Goal: Transaction & Acquisition: Purchase product/service

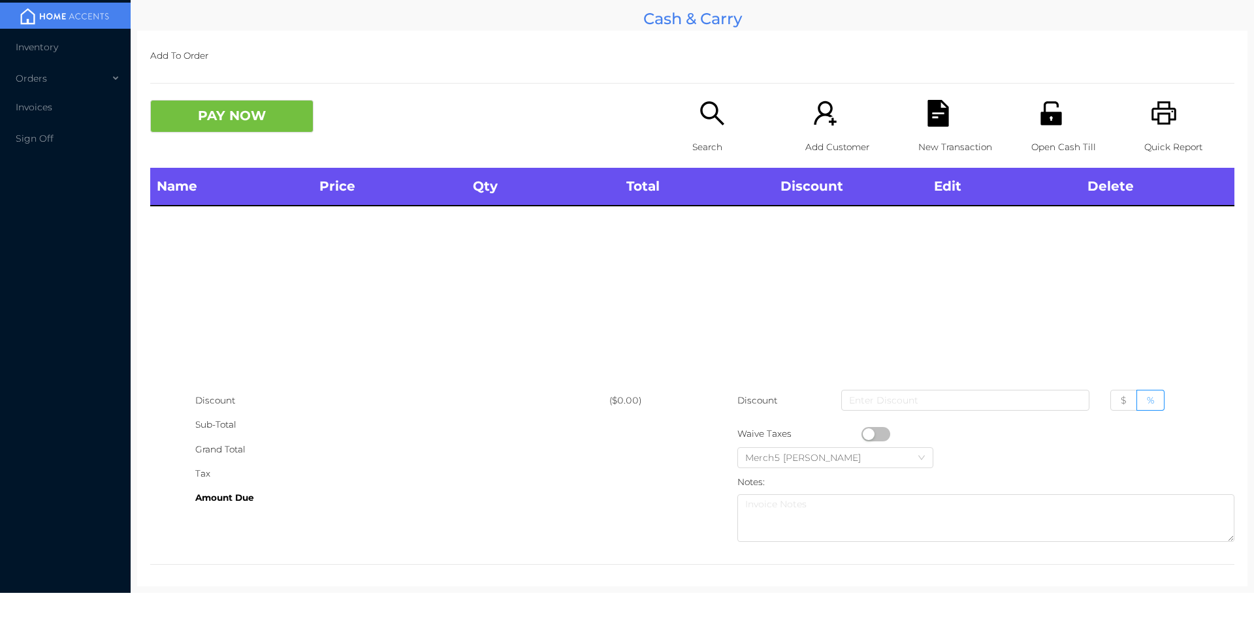
click at [707, 131] on div "Search" at bounding box center [737, 134] width 90 height 68
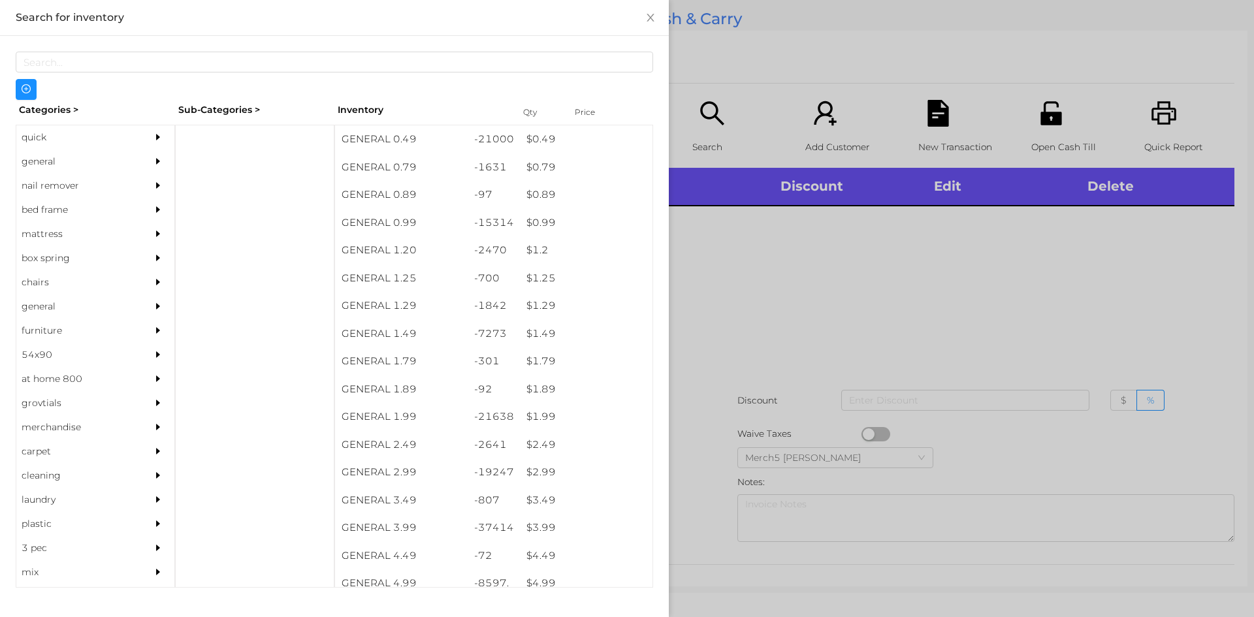
click at [132, 159] on div "general" at bounding box center [95, 162] width 158 height 24
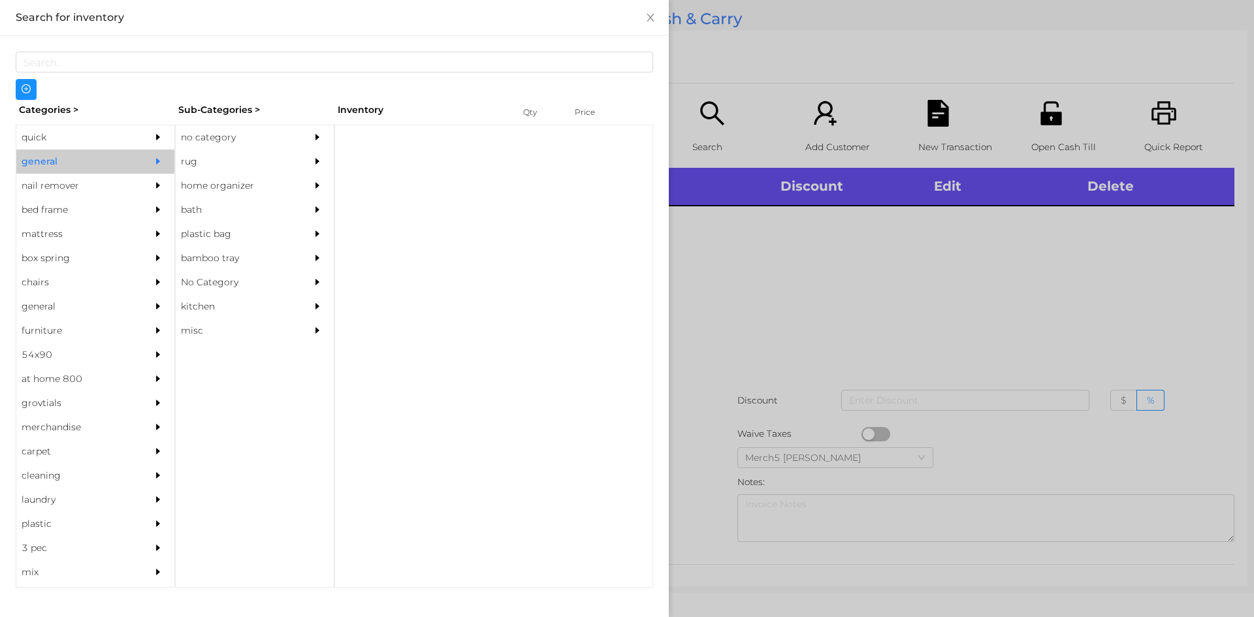
click at [271, 138] on div "no category" at bounding box center [235, 137] width 119 height 24
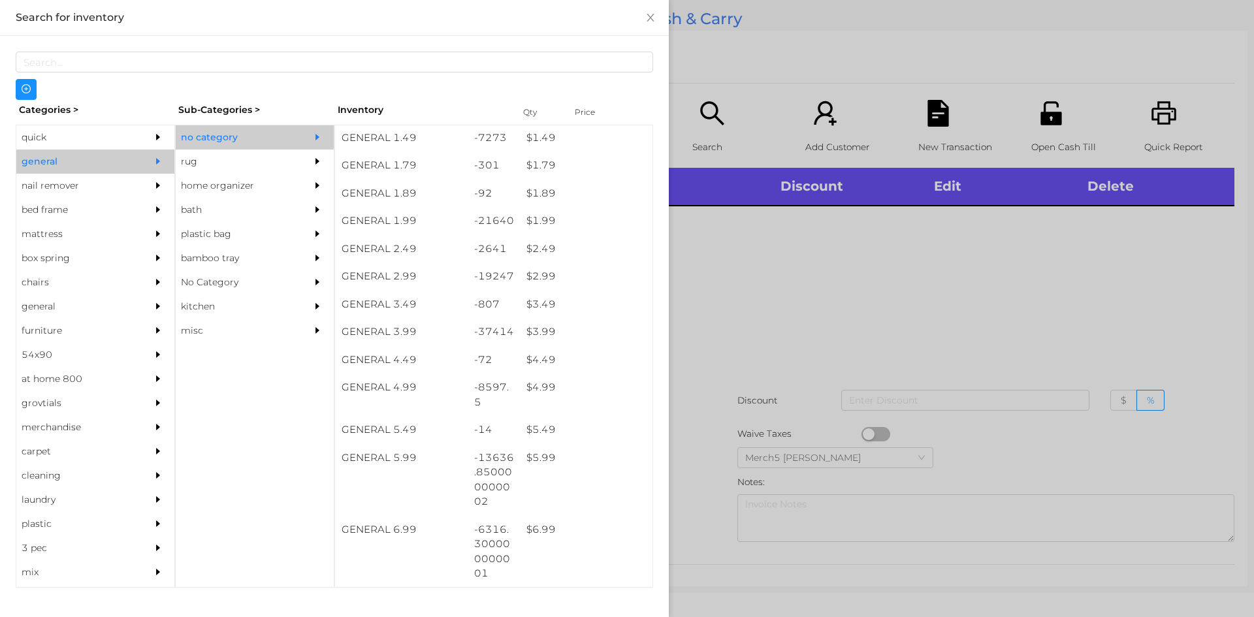
scroll to position [392, 0]
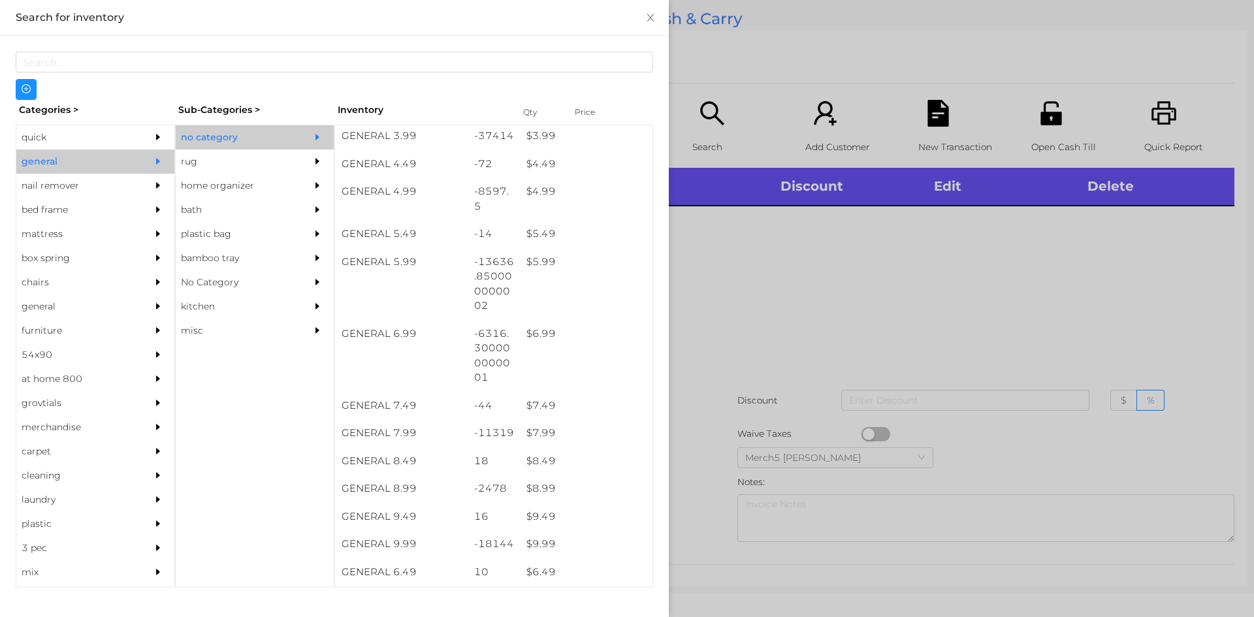
click at [865, 217] on div at bounding box center [627, 308] width 1254 height 617
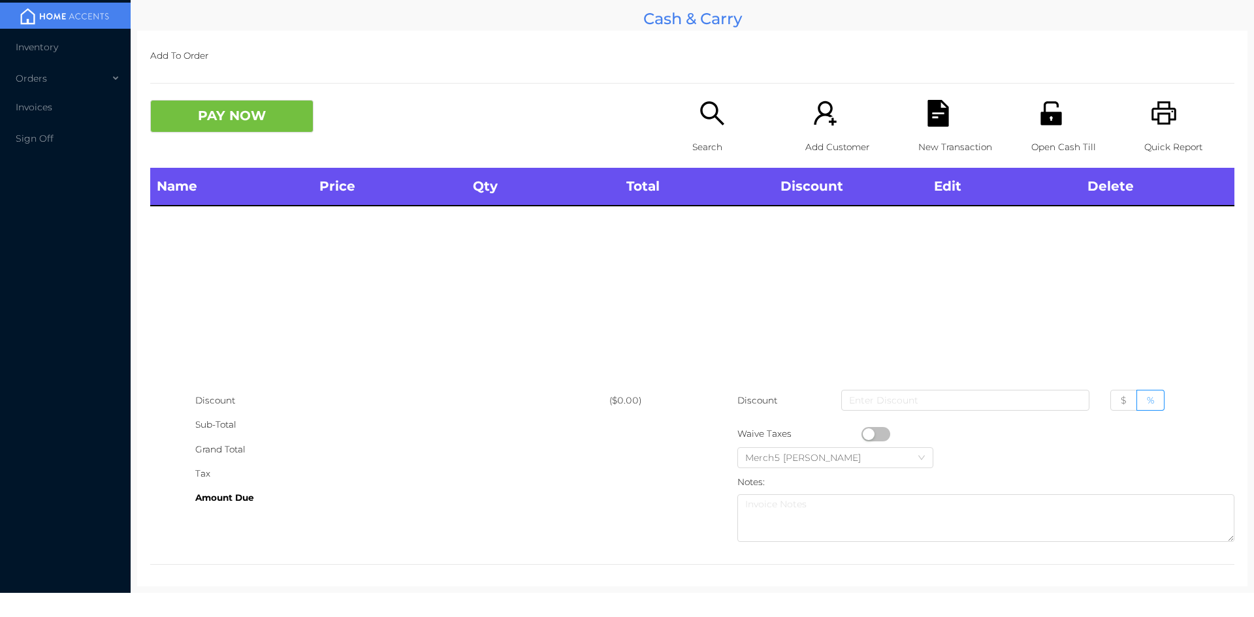
click at [723, 140] on p "Search" at bounding box center [737, 147] width 90 height 24
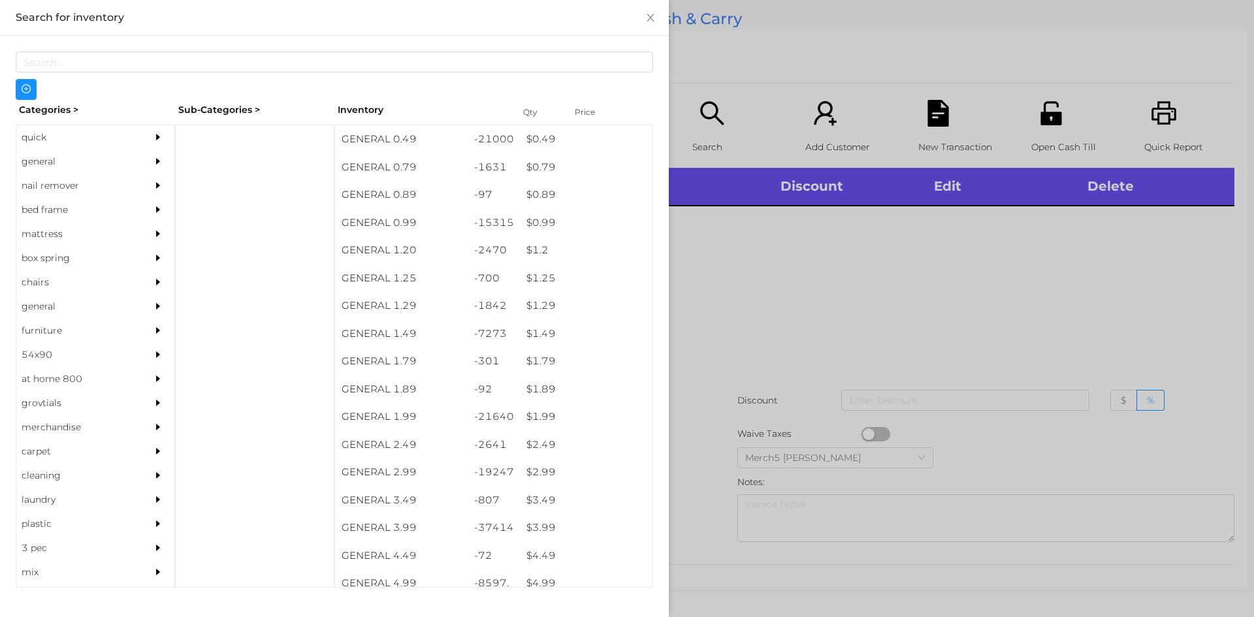
click at [157, 153] on div at bounding box center [161, 162] width 26 height 24
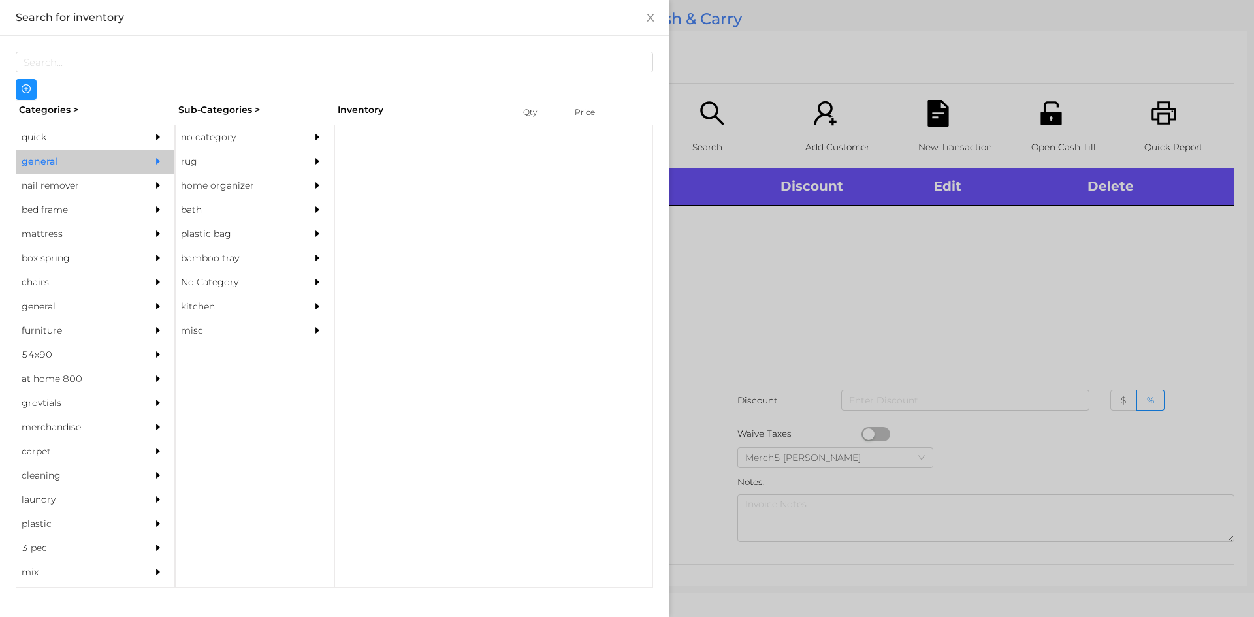
click at [252, 127] on div "no category" at bounding box center [235, 137] width 119 height 24
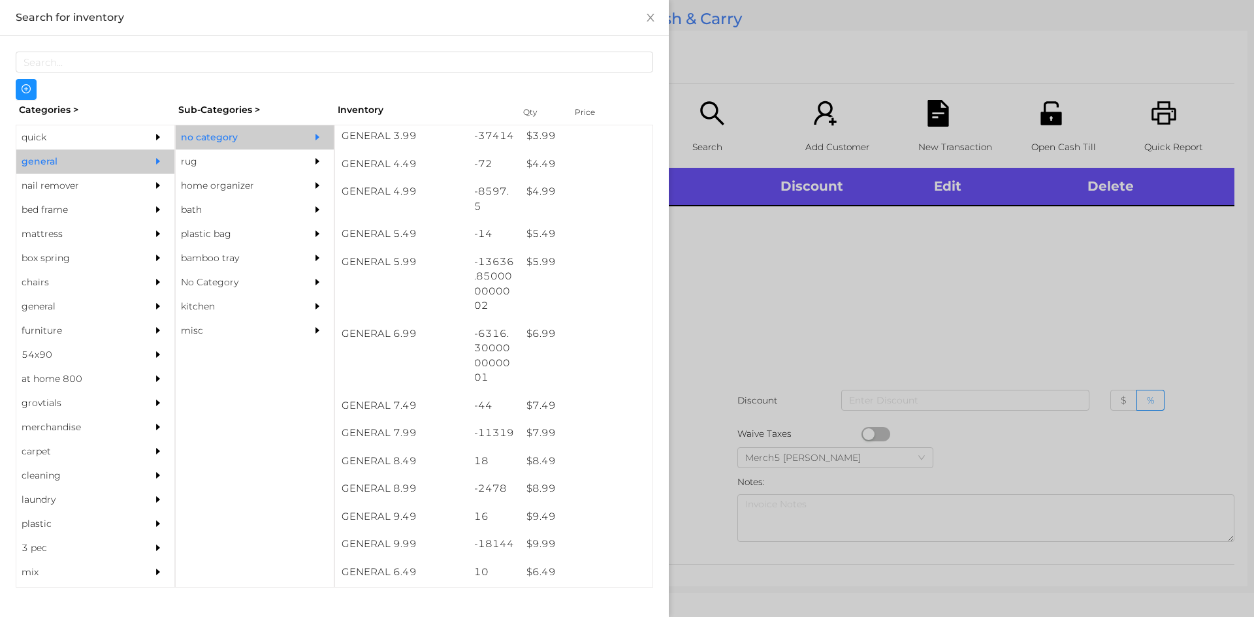
click at [1097, 311] on div at bounding box center [627, 308] width 1254 height 617
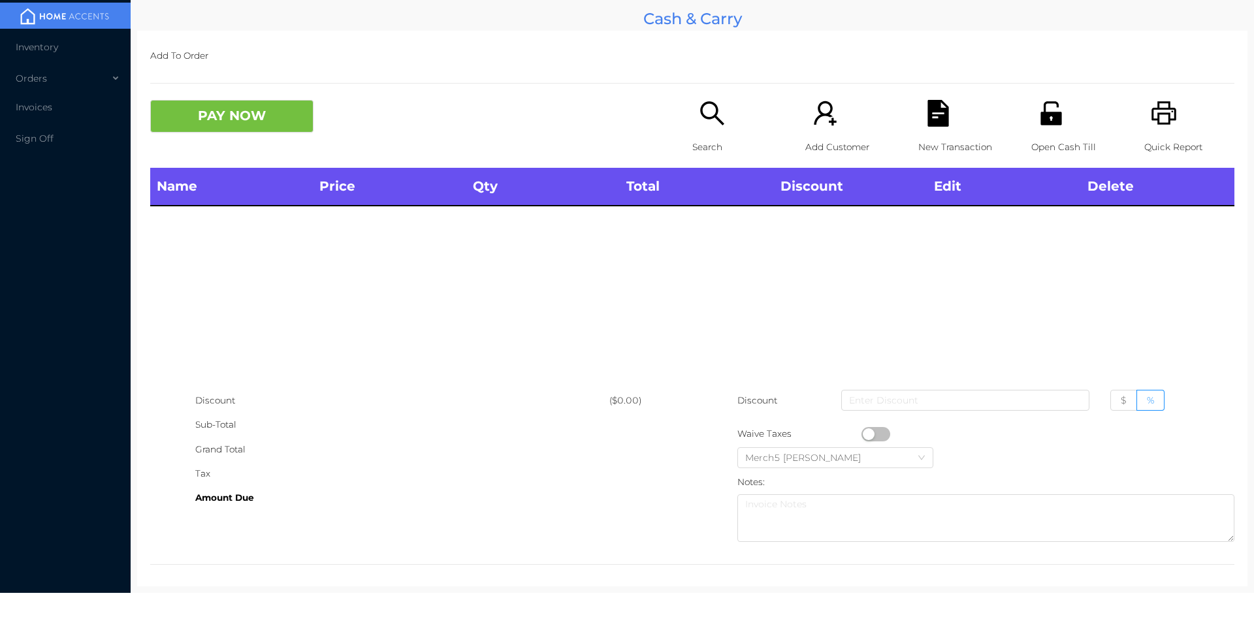
click at [709, 116] on icon "icon: search" at bounding box center [712, 113] width 24 height 24
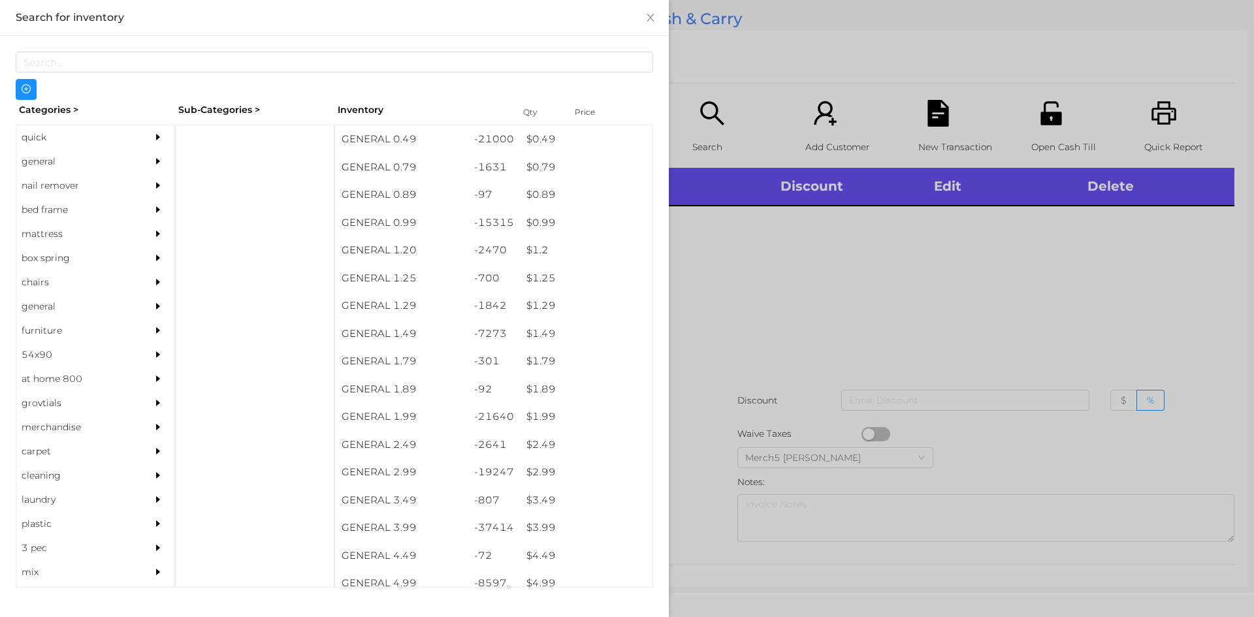
click at [155, 161] on div at bounding box center [161, 162] width 26 height 24
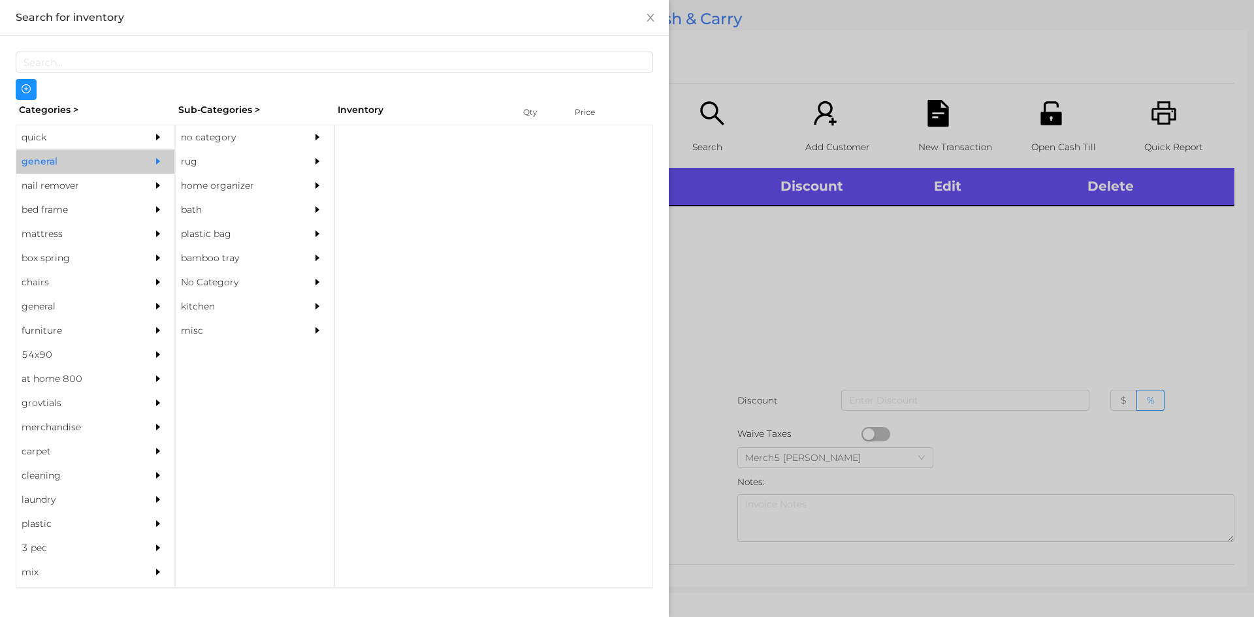
click at [290, 131] on div "no category" at bounding box center [235, 137] width 119 height 24
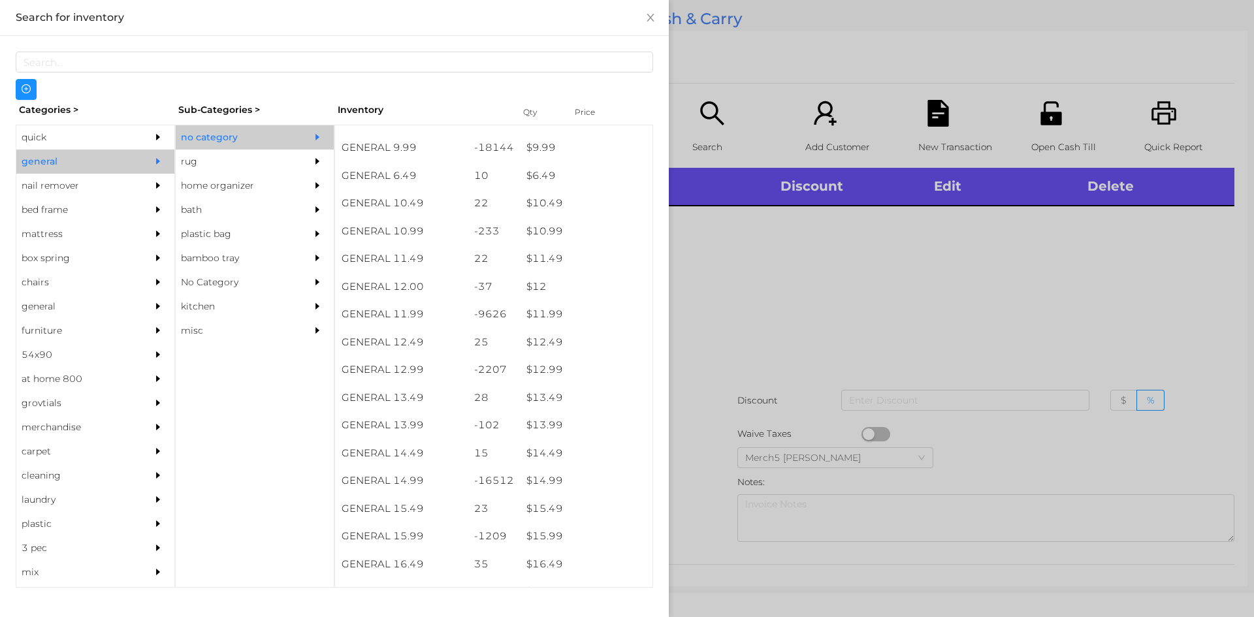
scroll to position [914, 0]
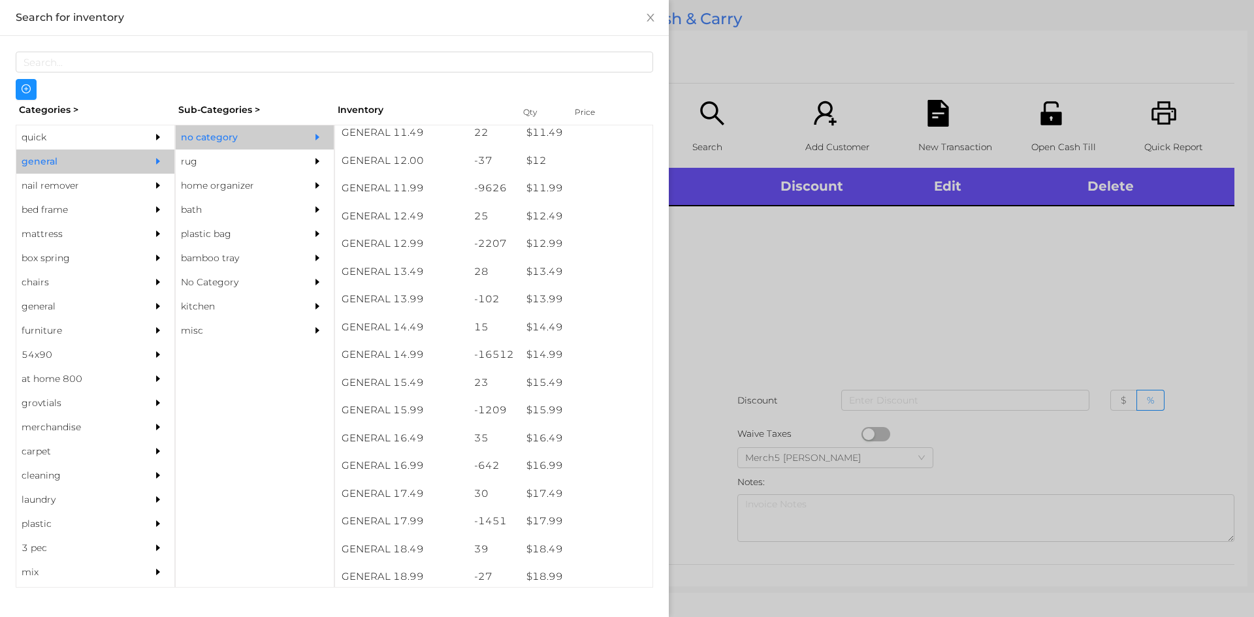
click at [763, 227] on div at bounding box center [627, 308] width 1254 height 617
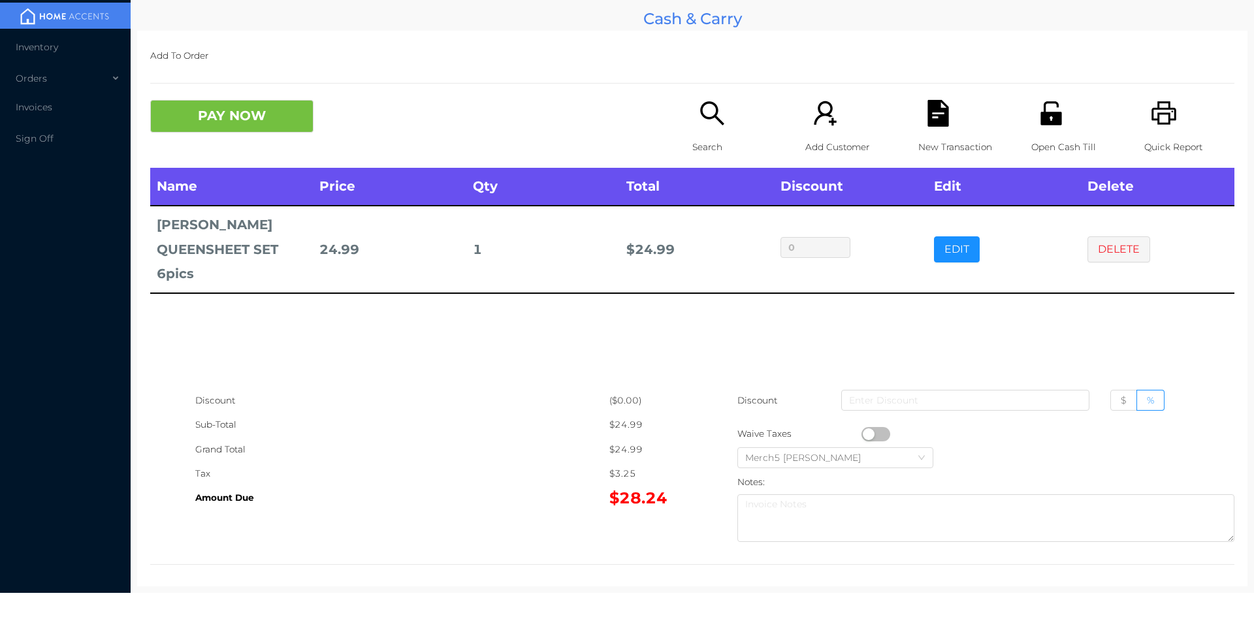
click at [707, 123] on icon "icon: search" at bounding box center [712, 113] width 27 height 27
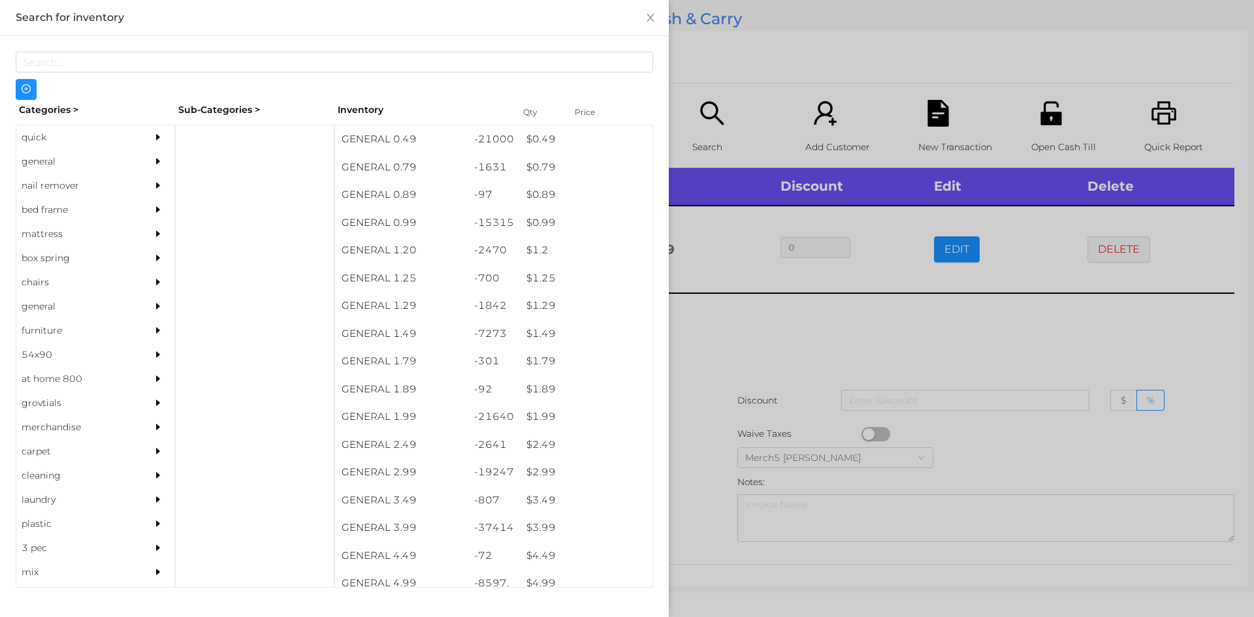
click at [121, 166] on div "general" at bounding box center [75, 162] width 119 height 24
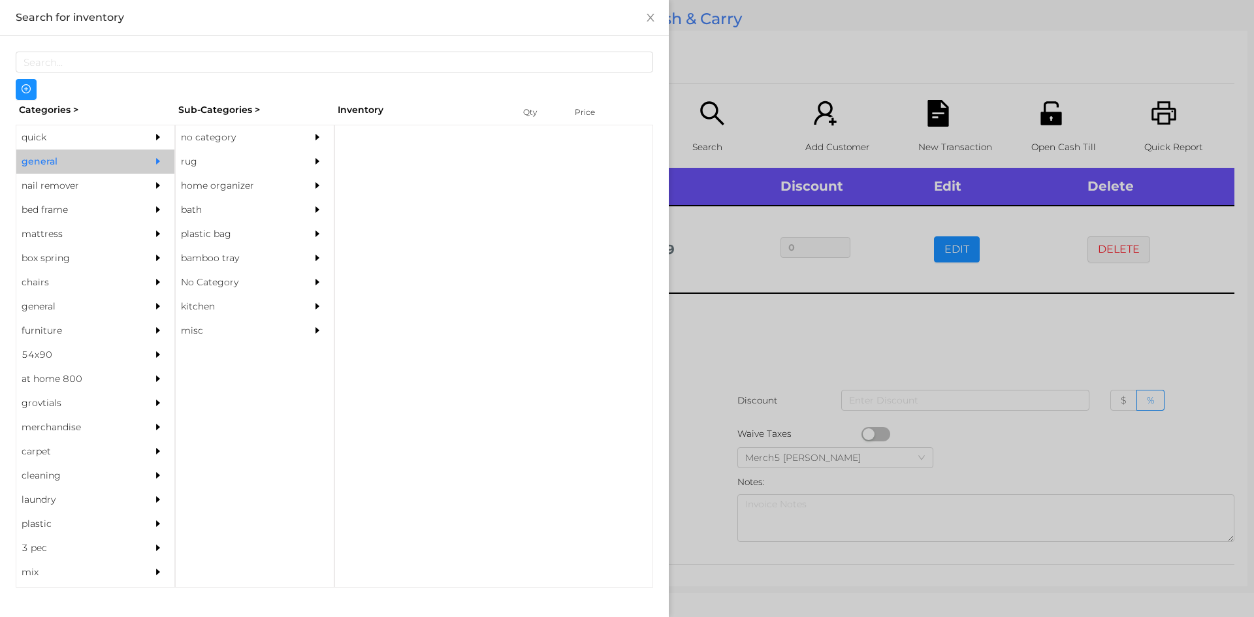
click at [262, 137] on div "no category" at bounding box center [235, 137] width 119 height 24
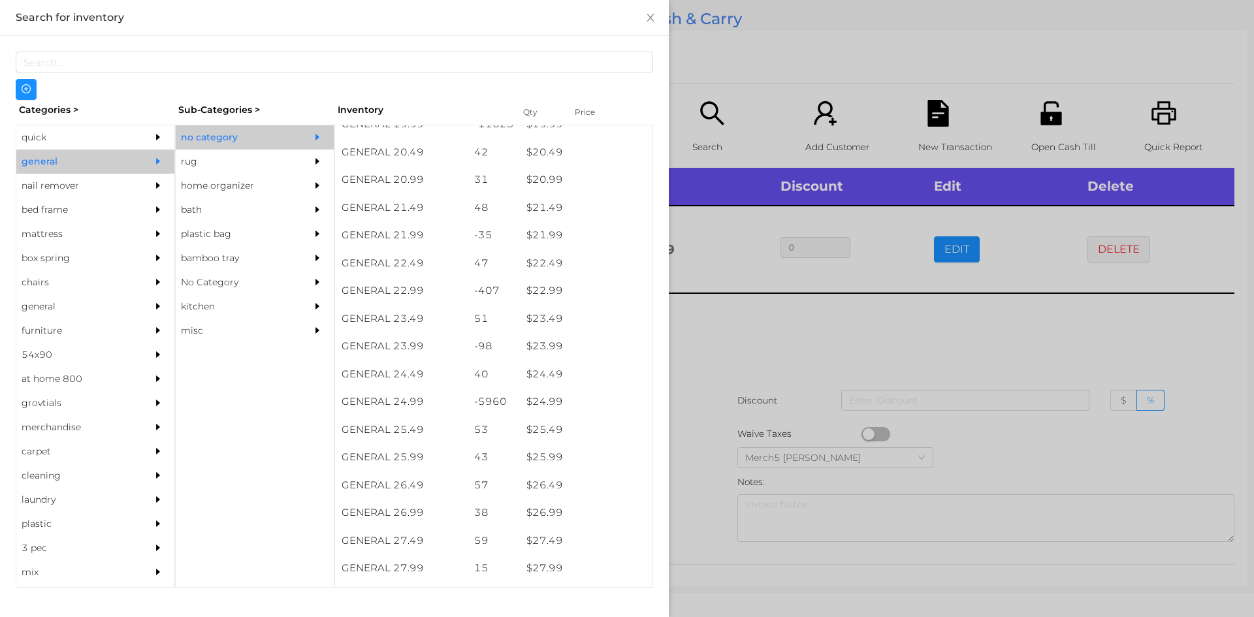
scroll to position [1422, 0]
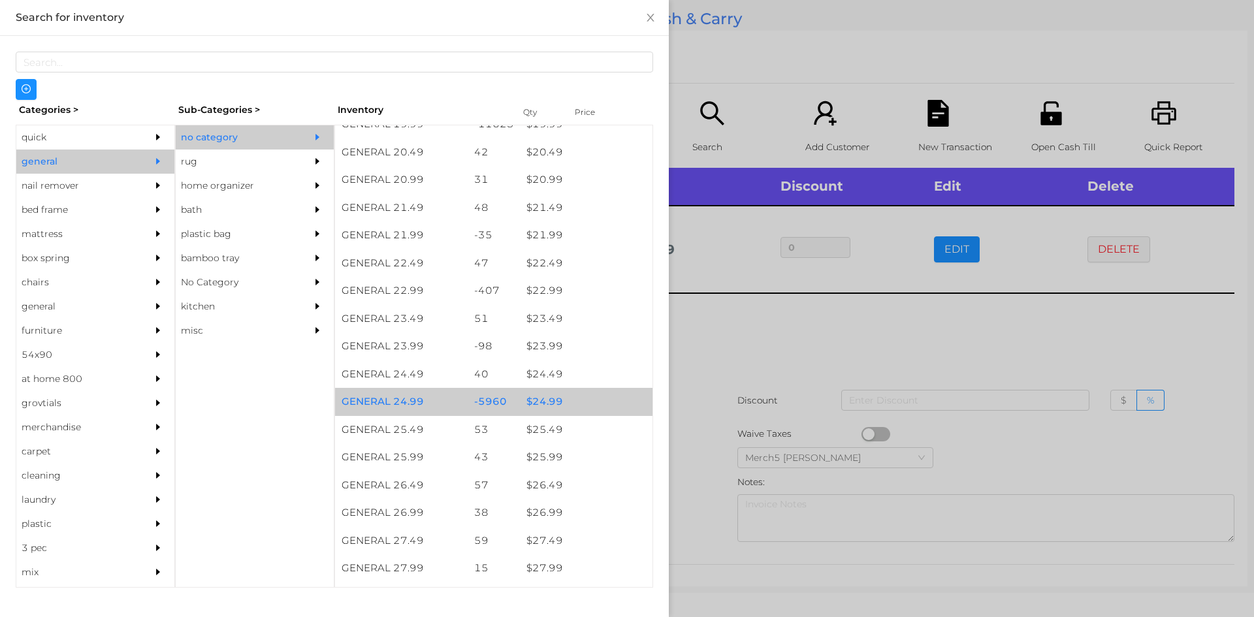
click at [581, 404] on div "$ 24.99" at bounding box center [586, 402] width 133 height 28
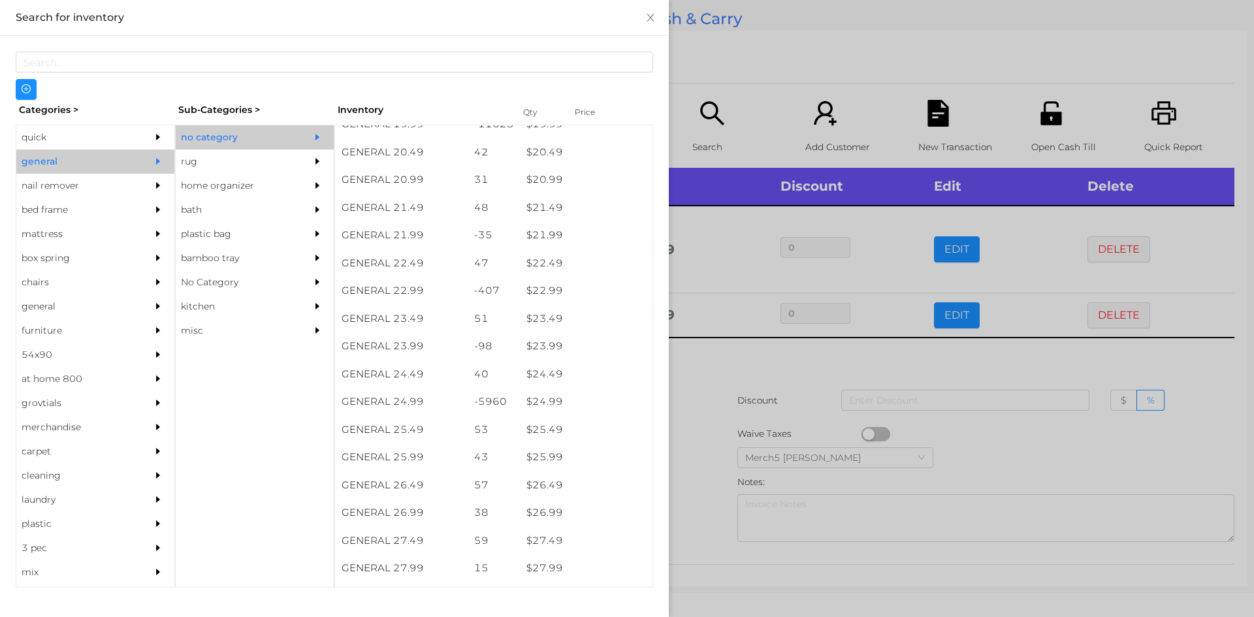
click at [769, 371] on div at bounding box center [627, 308] width 1254 height 617
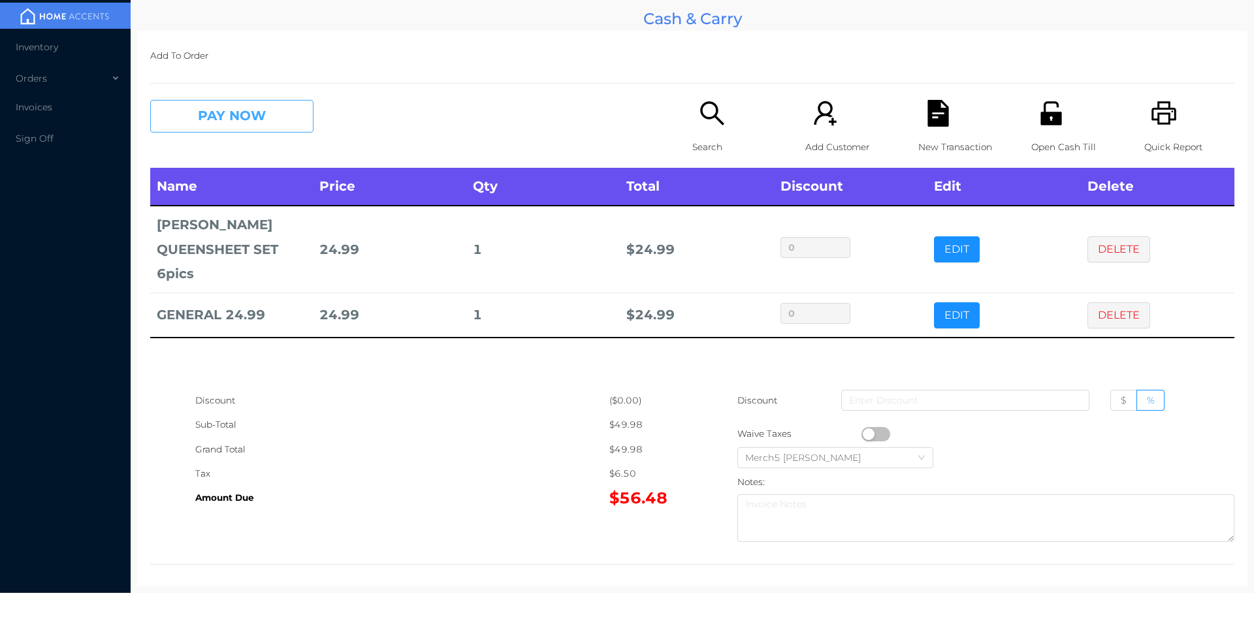
click at [289, 101] on button "PAY NOW" at bounding box center [231, 116] width 163 height 33
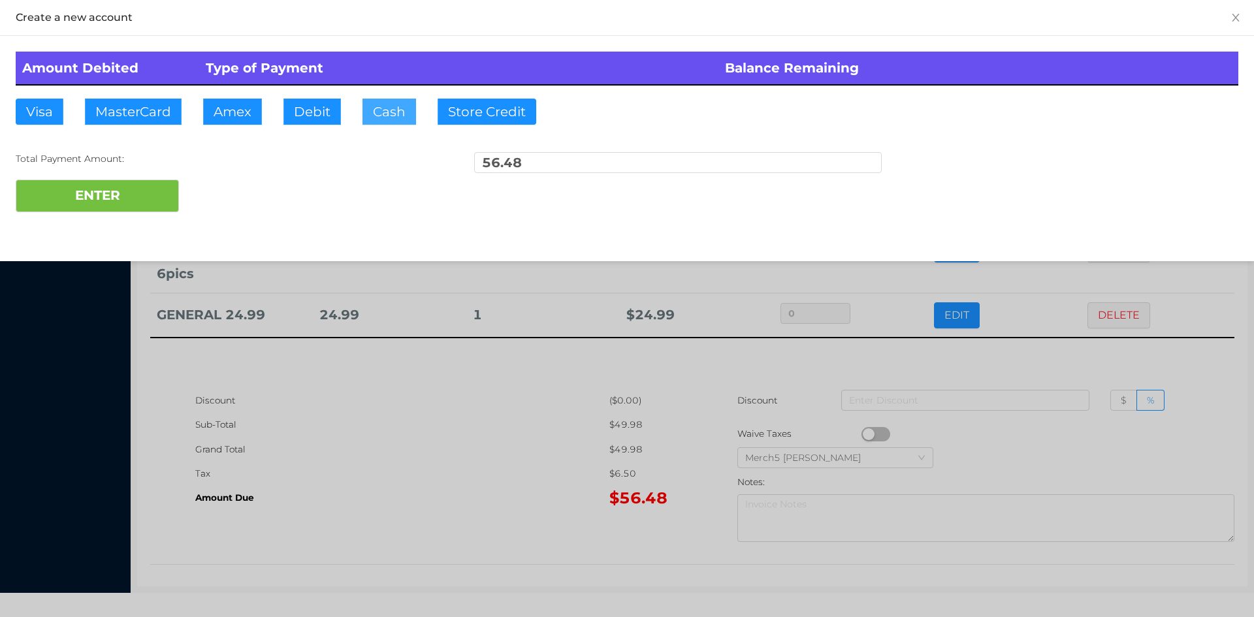
click at [387, 114] on button "Cash" at bounding box center [389, 112] width 54 height 26
type input "56.50"
click at [150, 204] on button "ENTER" at bounding box center [97, 196] width 163 height 33
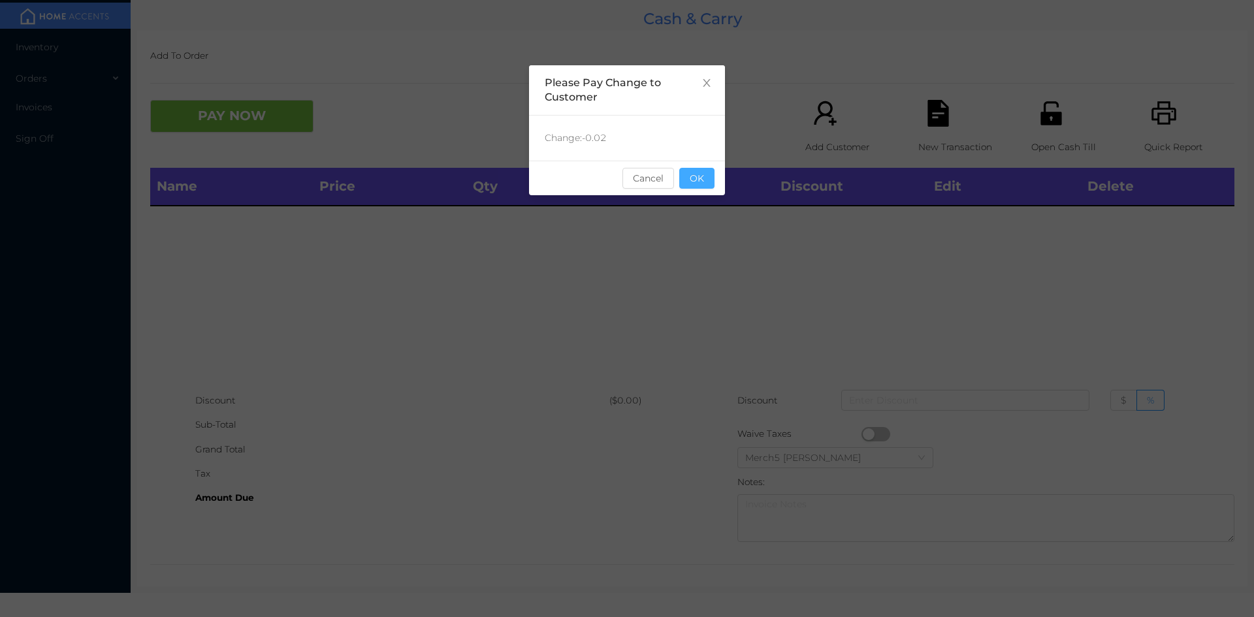
click at [710, 174] on button "OK" at bounding box center [696, 178] width 35 height 21
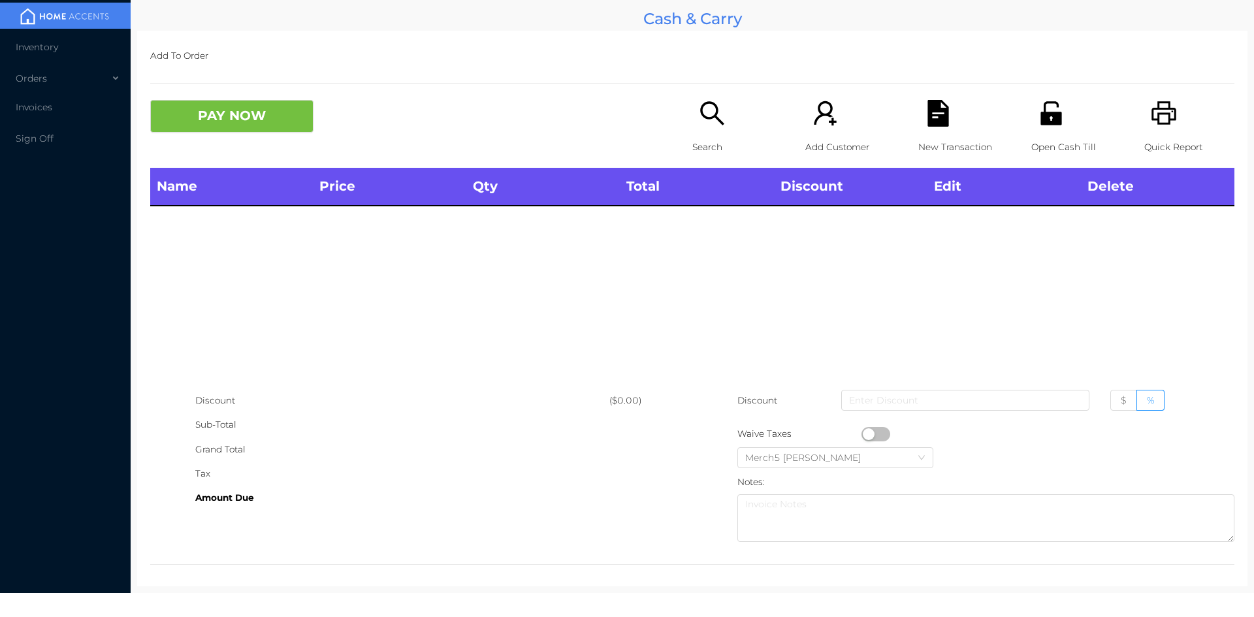
click at [720, 119] on icon "icon: search" at bounding box center [712, 113] width 27 height 27
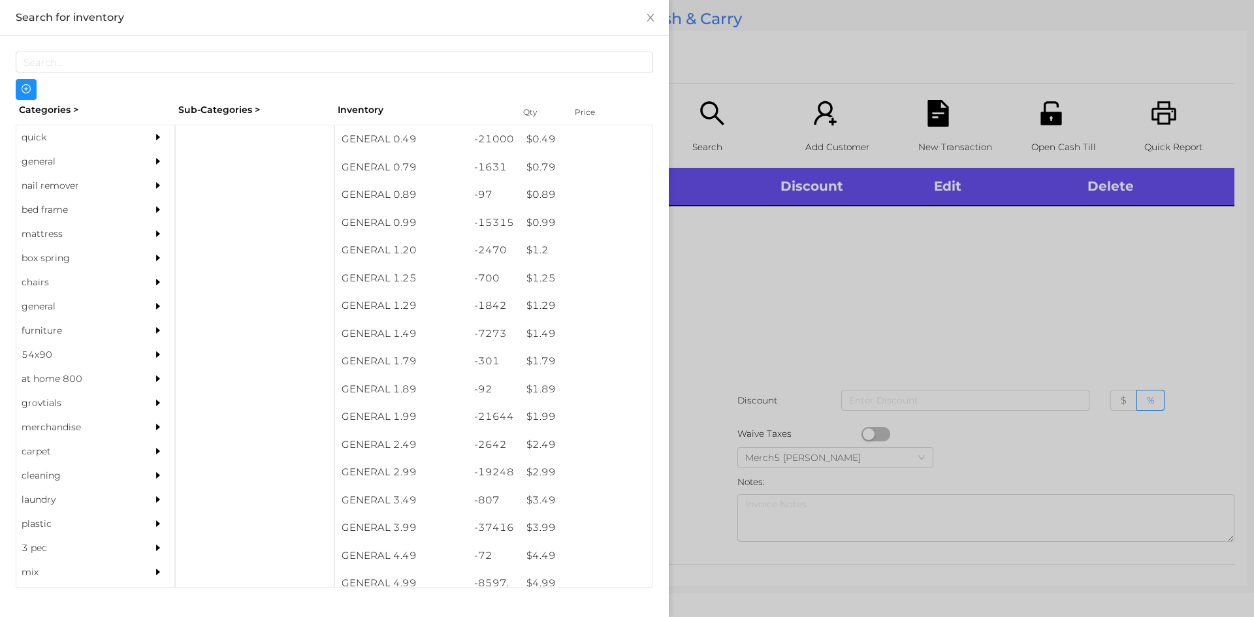
click at [127, 150] on div "general" at bounding box center [75, 162] width 119 height 24
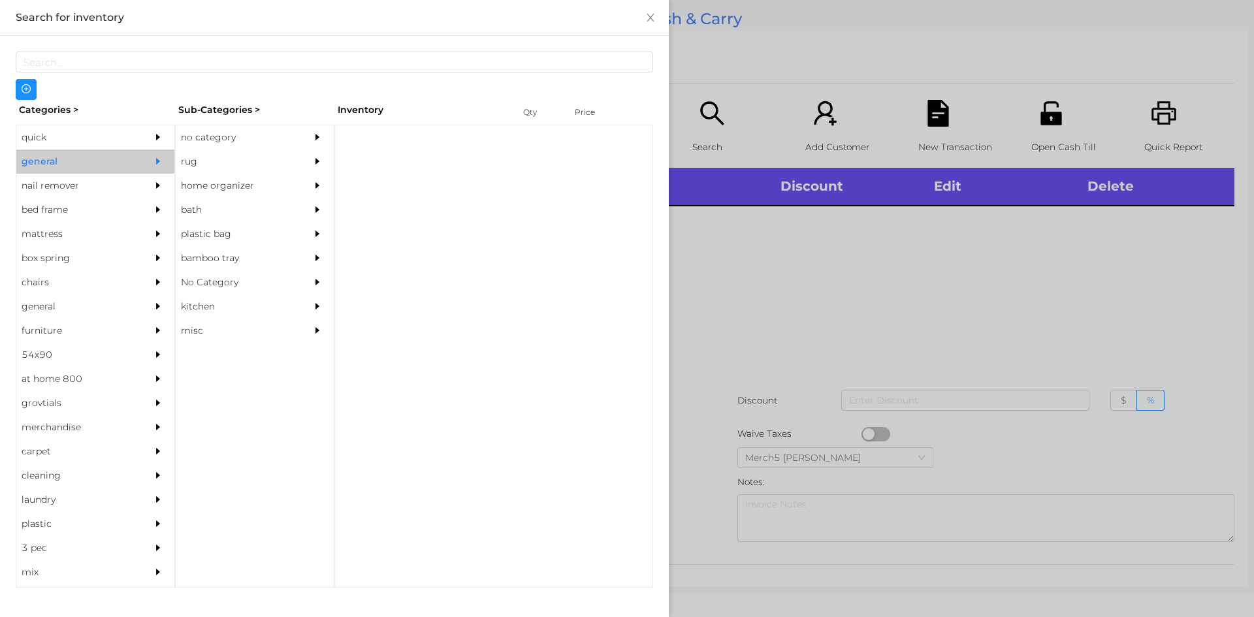
click at [251, 136] on div "no category" at bounding box center [235, 137] width 119 height 24
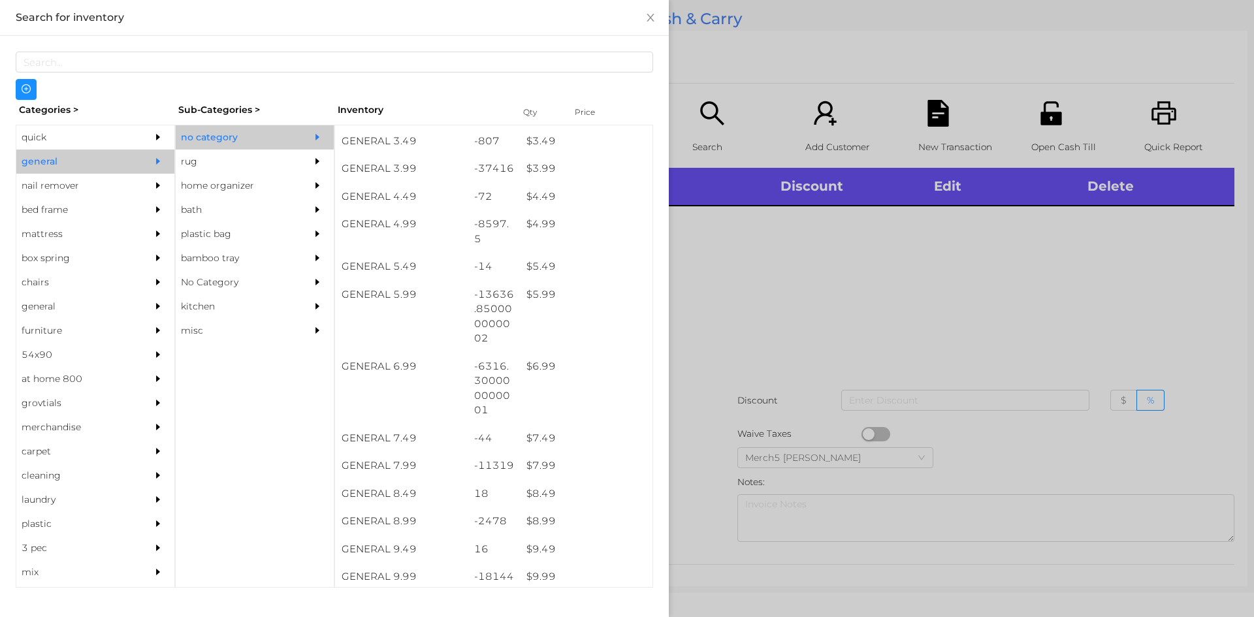
scroll to position [457, 0]
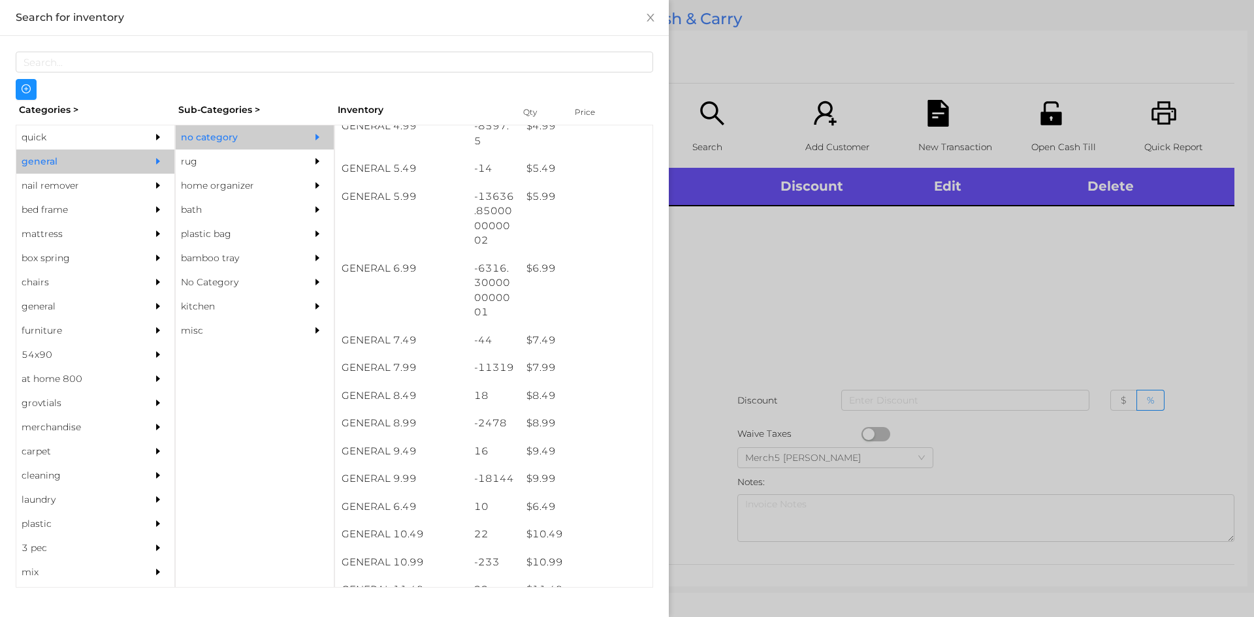
click at [786, 288] on div at bounding box center [627, 308] width 1254 height 617
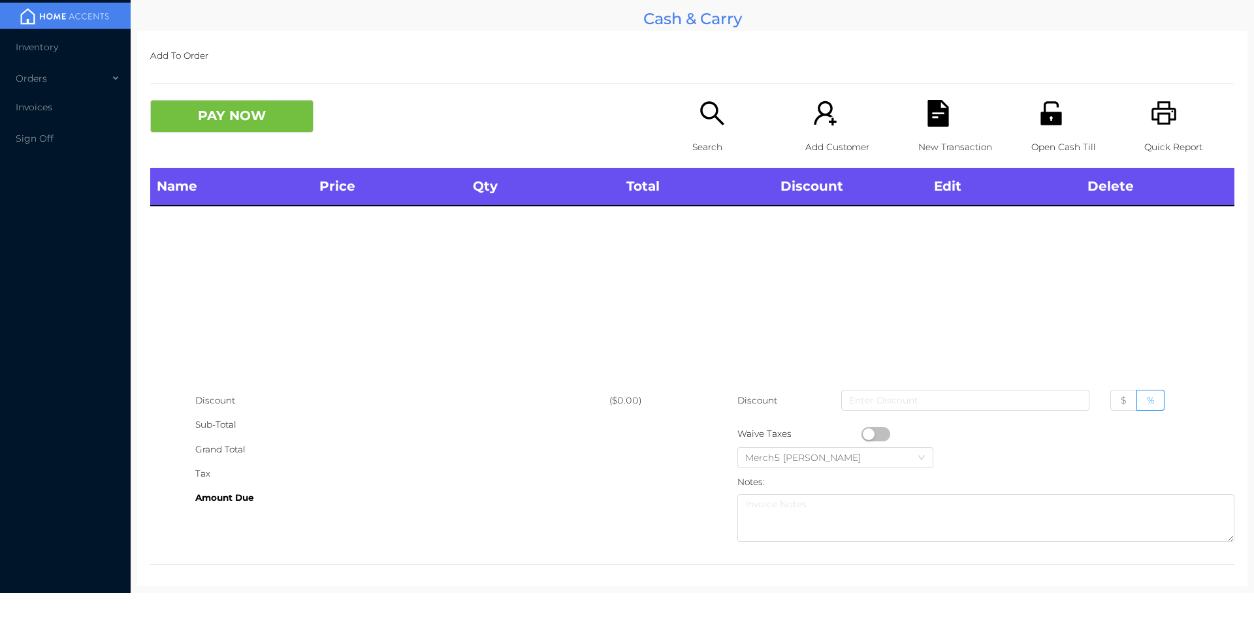
click at [1151, 127] on icon "icon: printer" at bounding box center [1164, 113] width 27 height 27
click at [733, 112] on div "Search" at bounding box center [737, 134] width 90 height 68
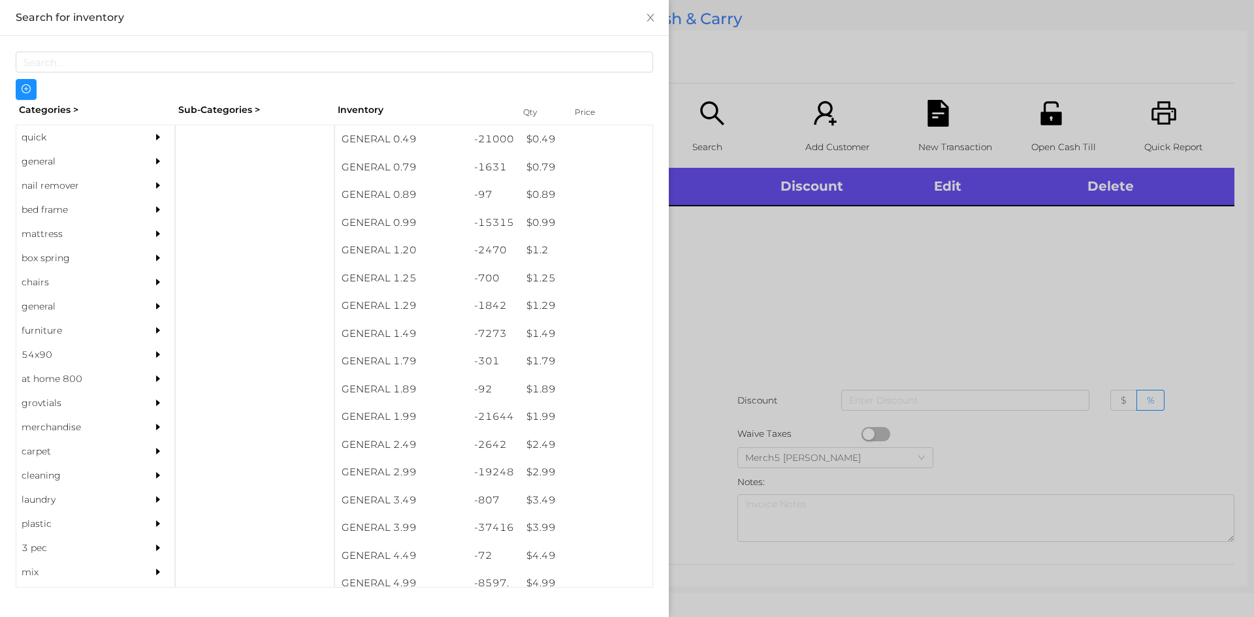
drag, startPoint x: 150, startPoint y: 157, endPoint x: 167, endPoint y: 171, distance: 21.8
click at [153, 157] on icon "icon: caret-right" at bounding box center [157, 161] width 9 height 9
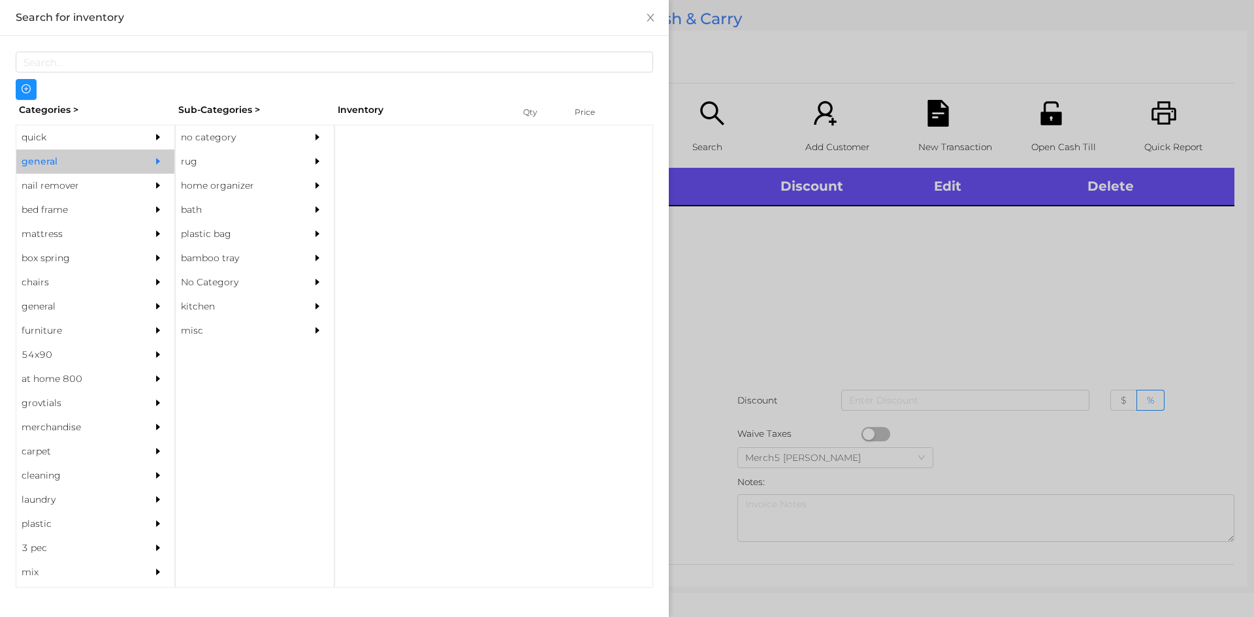
click at [284, 143] on div "no category" at bounding box center [235, 137] width 119 height 24
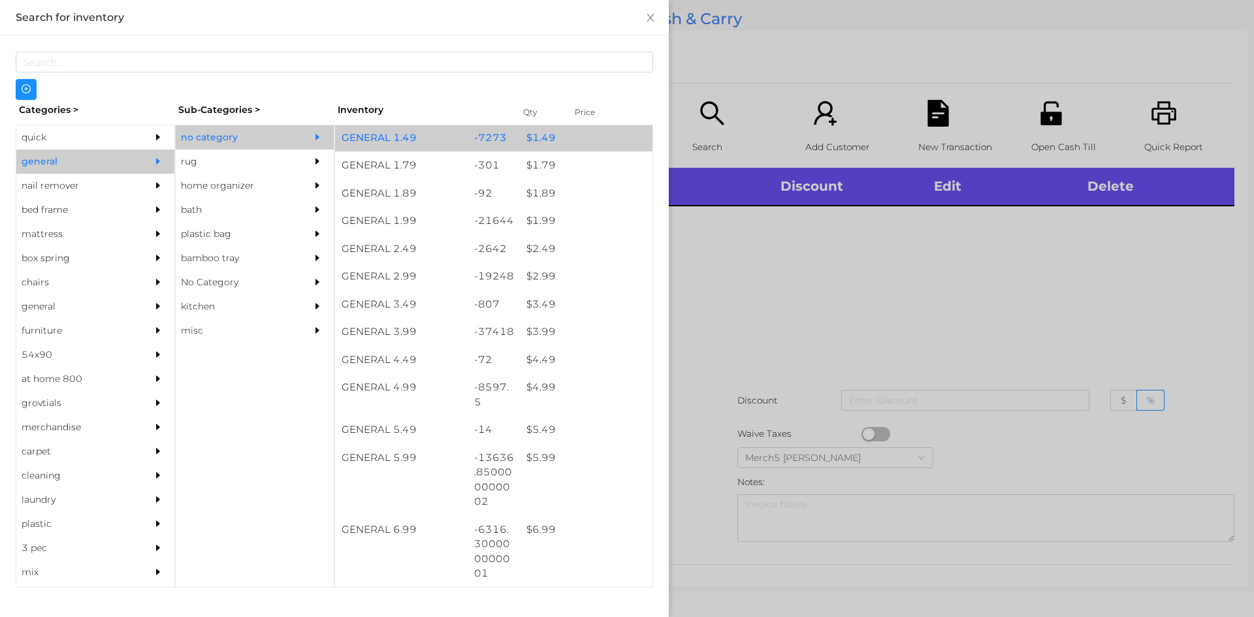
scroll to position [326, 0]
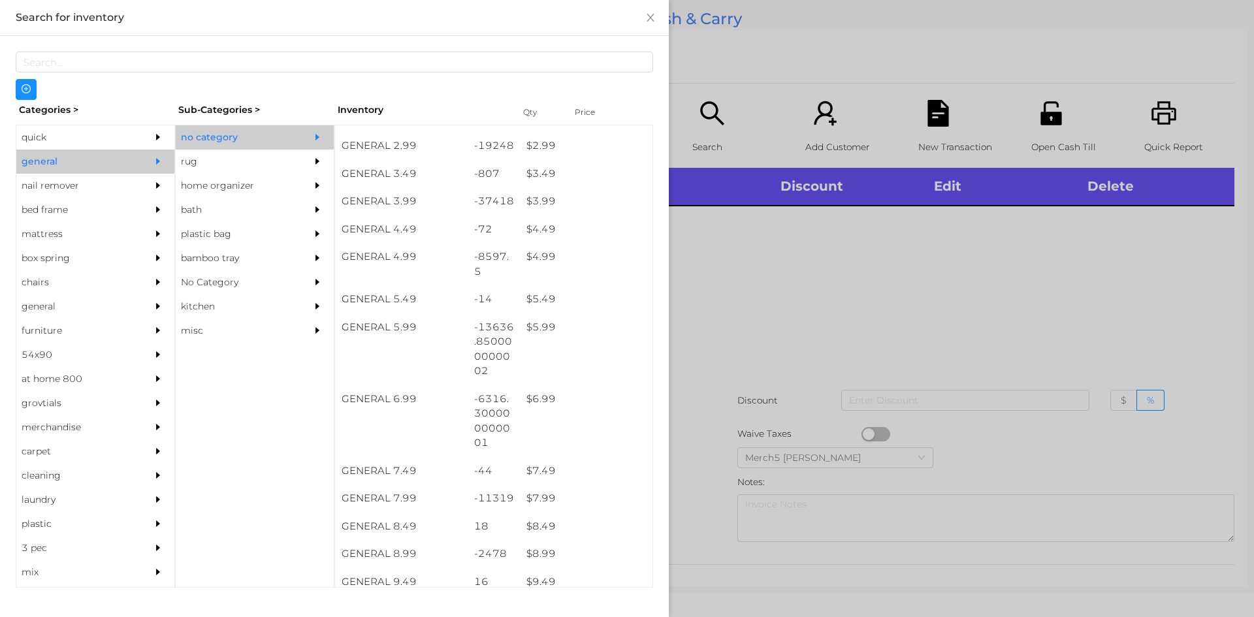
click at [855, 296] on div at bounding box center [627, 308] width 1254 height 617
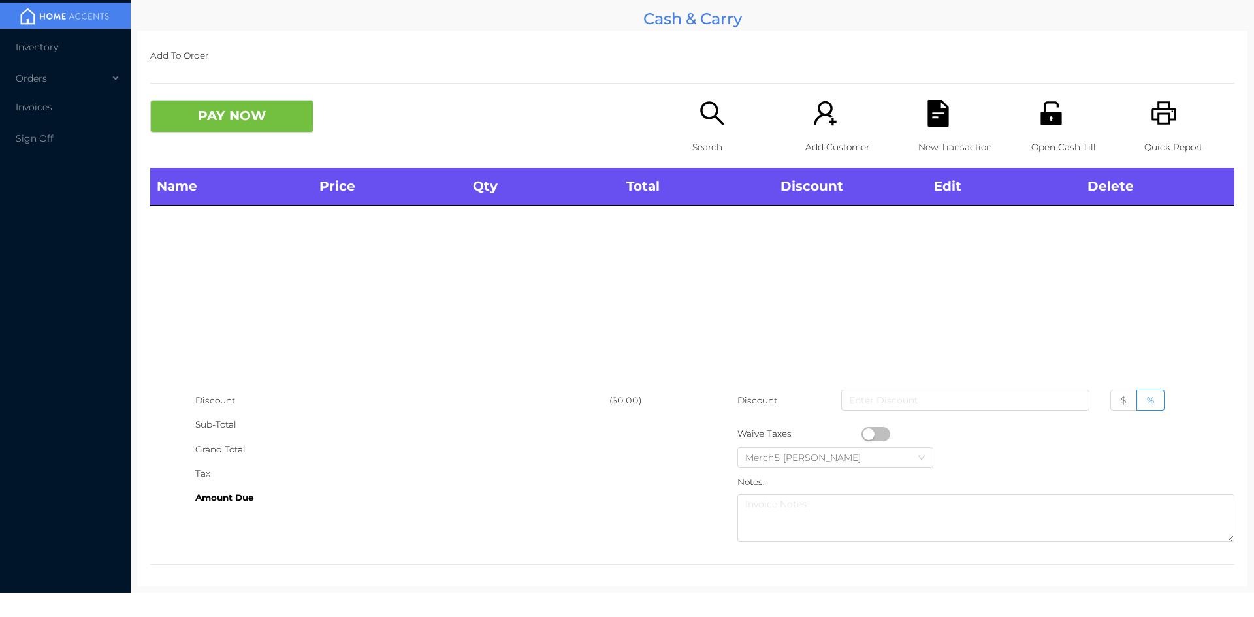
click at [710, 147] on p "Search" at bounding box center [737, 147] width 90 height 24
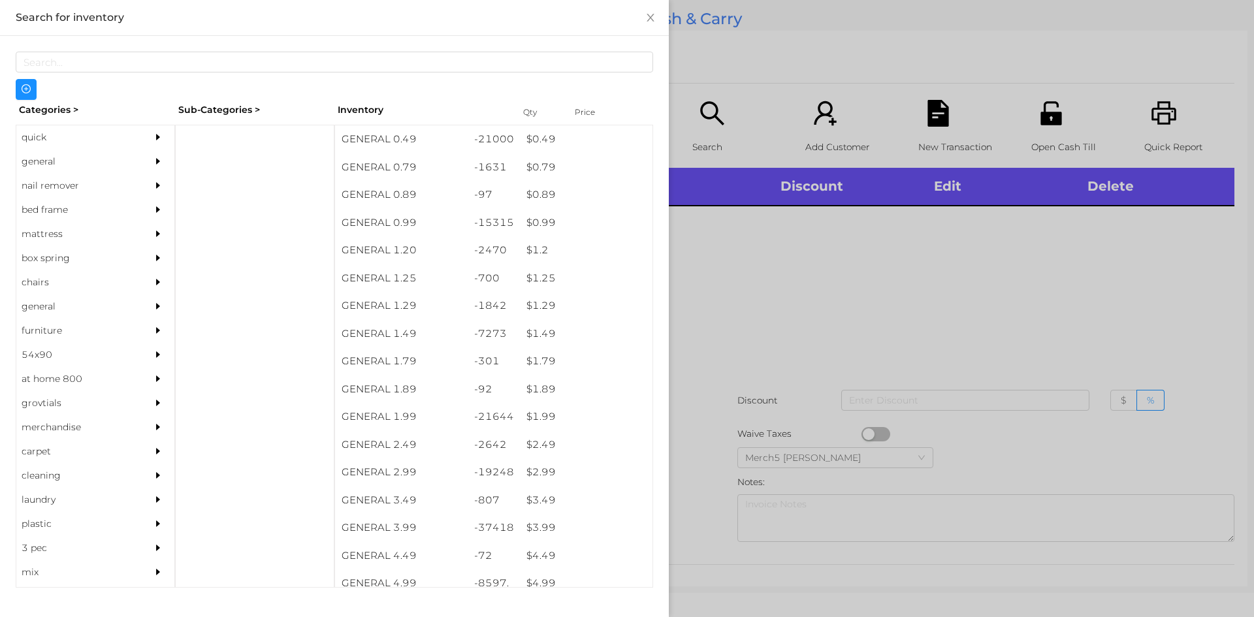
drag, startPoint x: 116, startPoint y: 155, endPoint x: 124, endPoint y: 165, distance: 13.1
click at [122, 163] on div "general" at bounding box center [75, 162] width 119 height 24
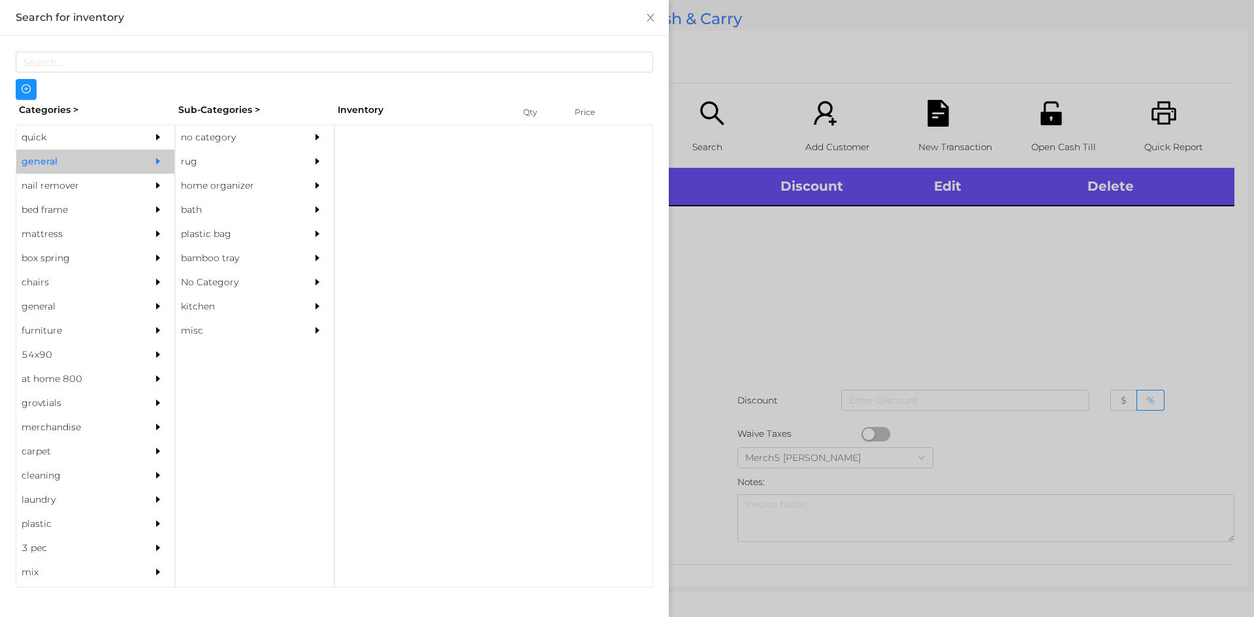
click at [232, 138] on div "no category" at bounding box center [235, 137] width 119 height 24
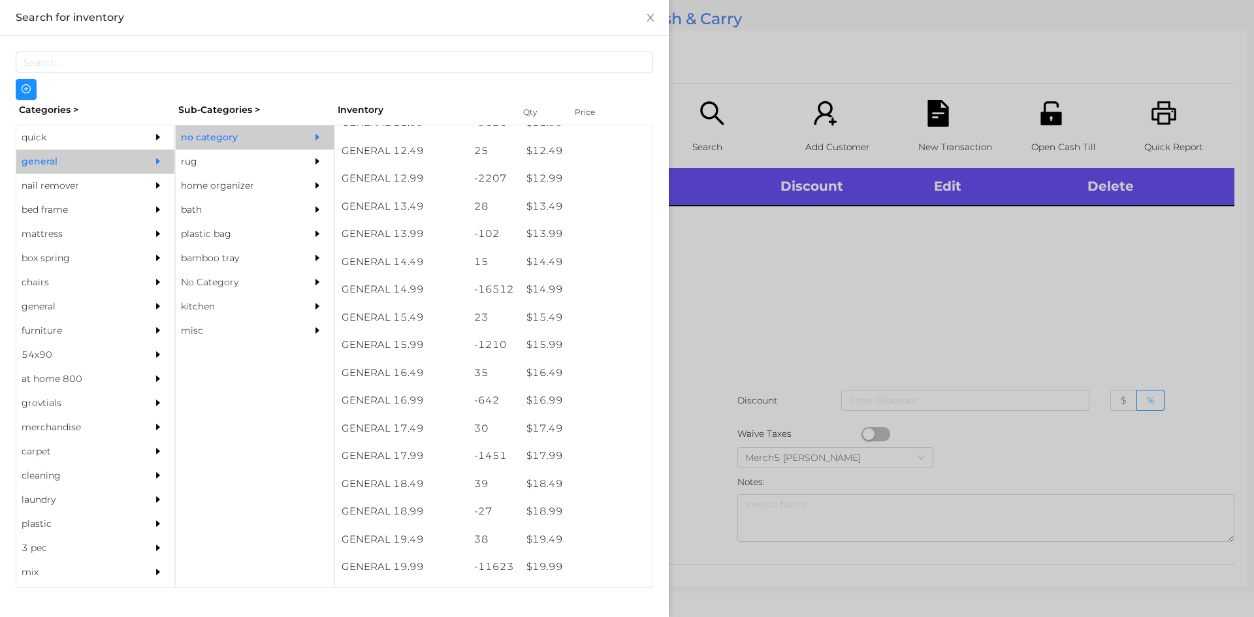
scroll to position [1306, 0]
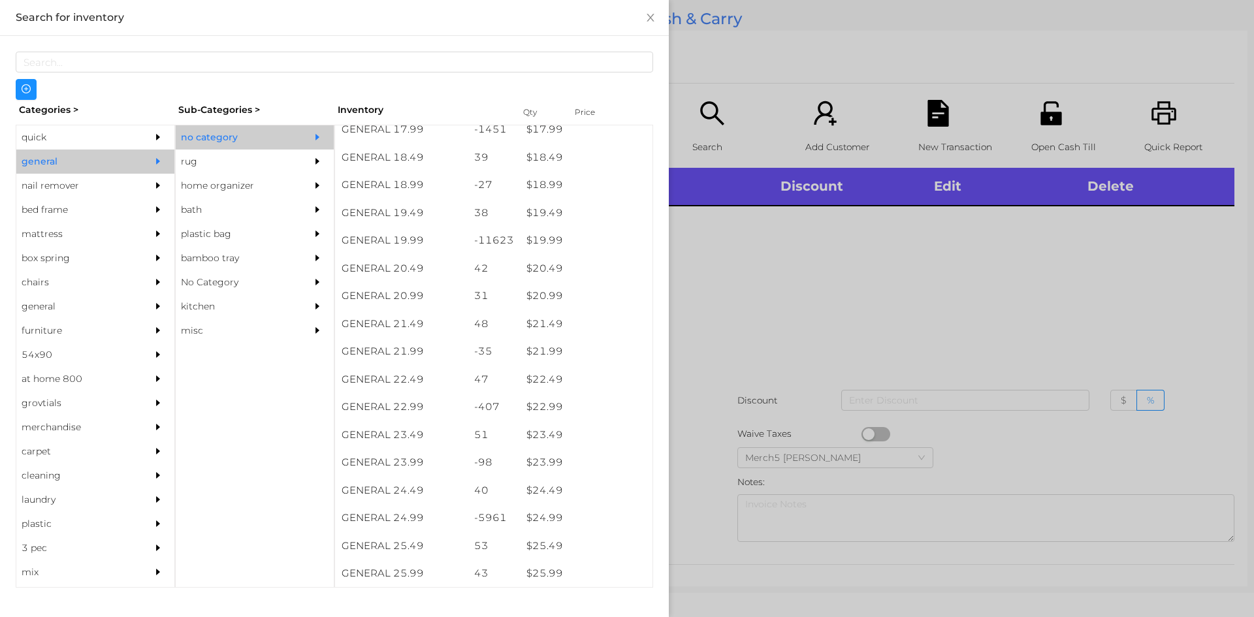
click at [827, 283] on div at bounding box center [627, 308] width 1254 height 617
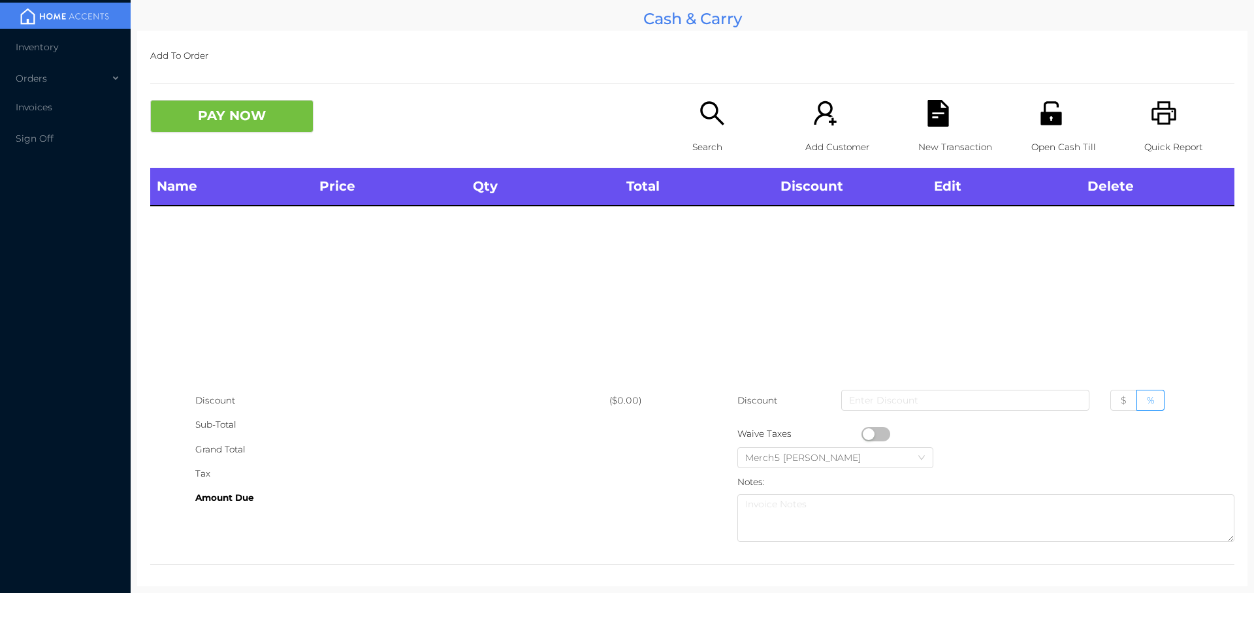
click at [702, 129] on div "Search" at bounding box center [737, 134] width 90 height 68
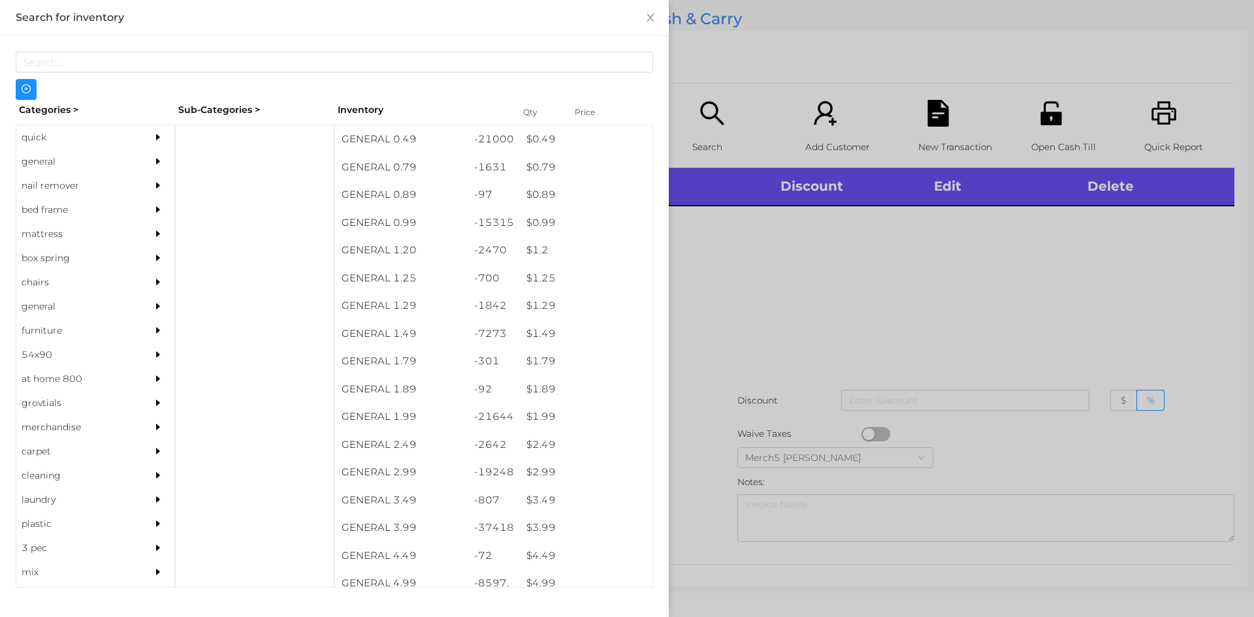
click at [917, 251] on div at bounding box center [627, 308] width 1254 height 617
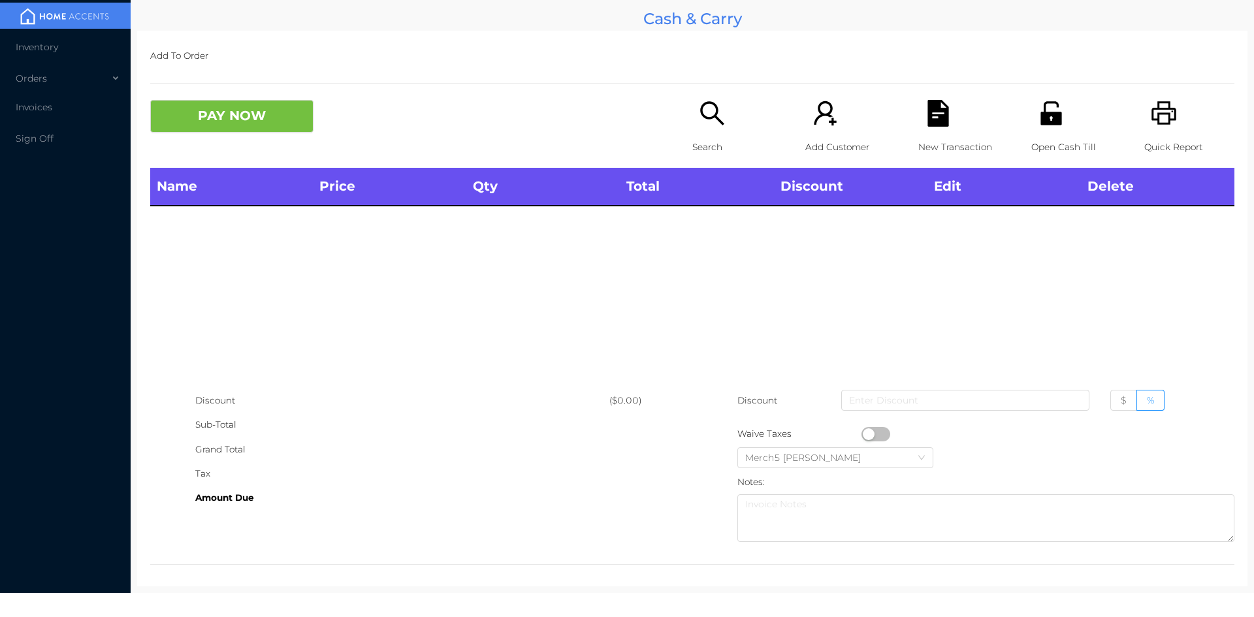
click at [705, 113] on icon "icon: search" at bounding box center [712, 113] width 27 height 27
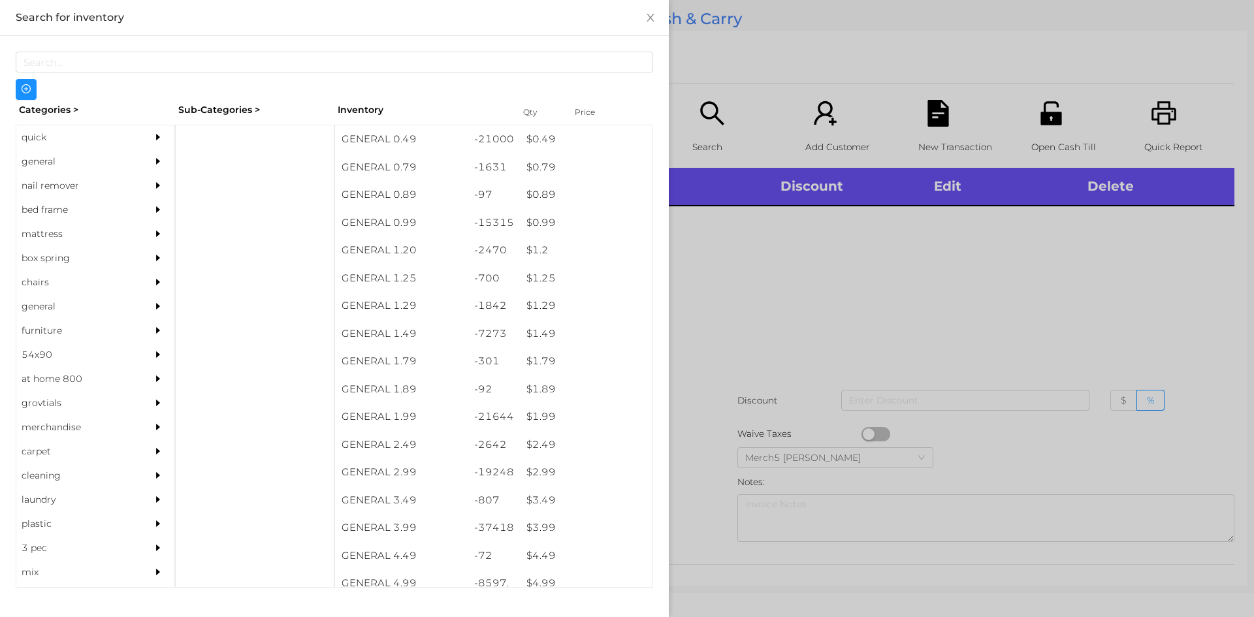
click at [149, 172] on div at bounding box center [161, 162] width 26 height 24
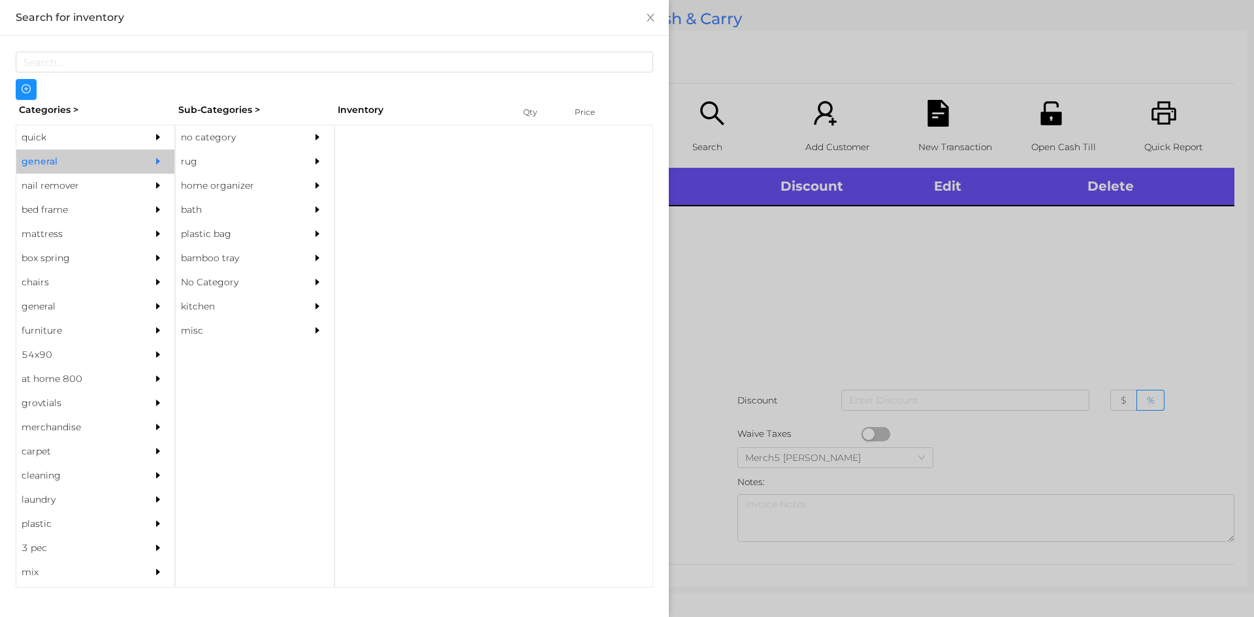
click at [323, 142] on div at bounding box center [321, 137] width 26 height 24
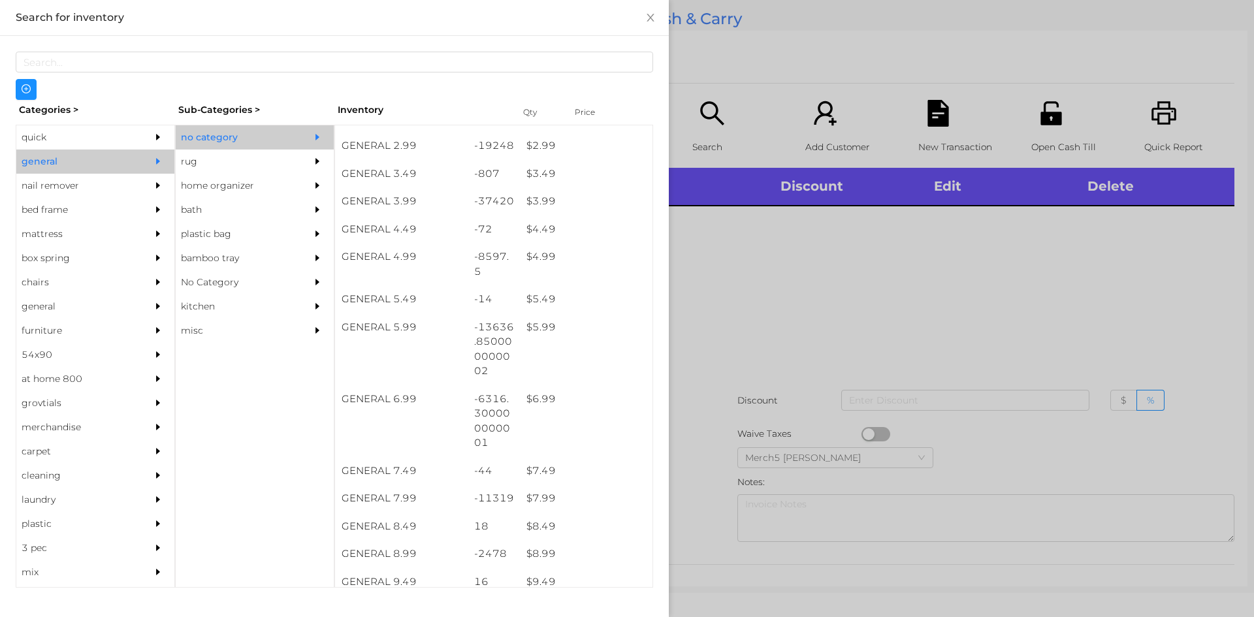
scroll to position [653, 0]
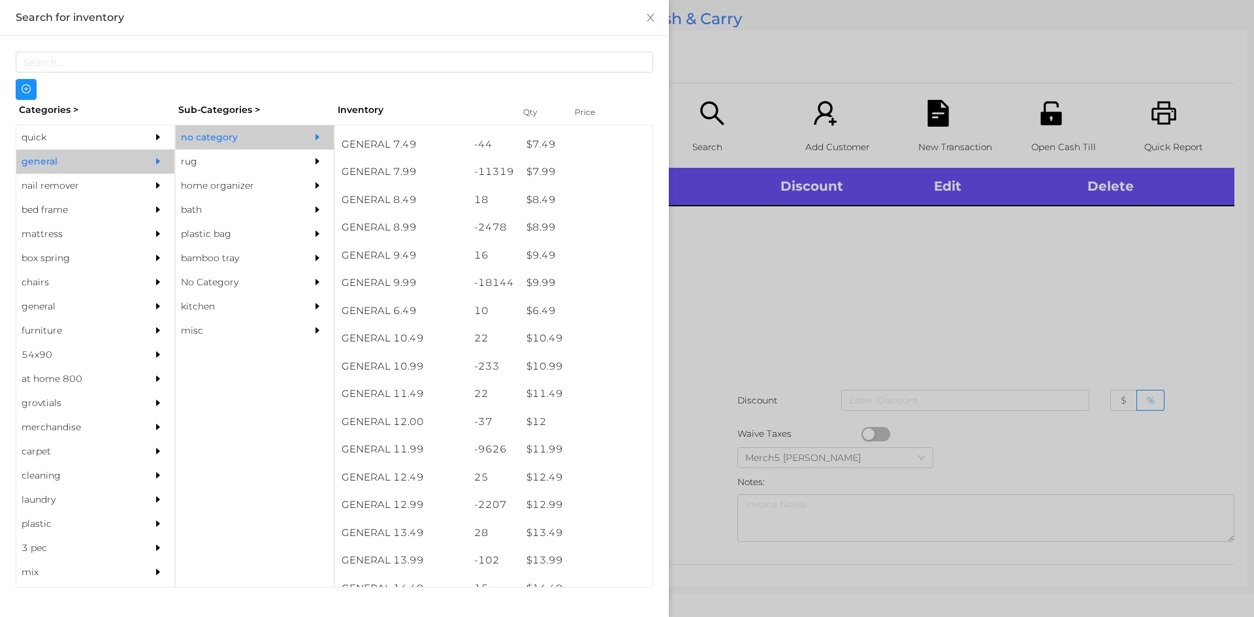
click at [1089, 212] on div at bounding box center [627, 308] width 1254 height 617
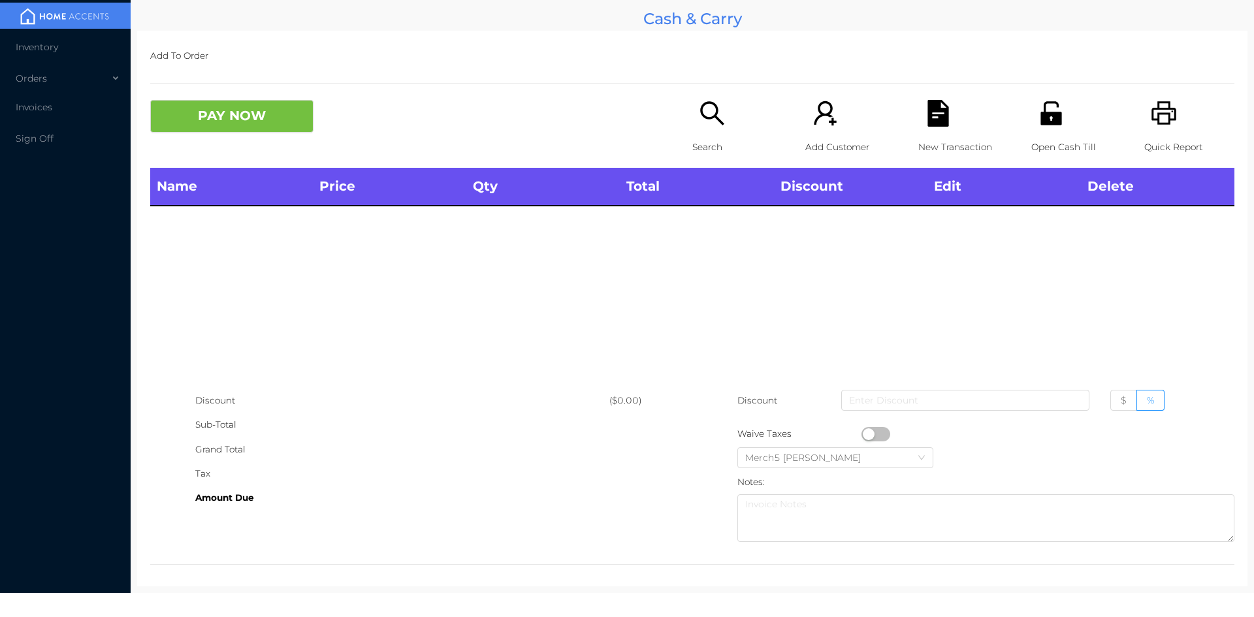
click at [715, 118] on icon "icon: search" at bounding box center [712, 113] width 27 height 27
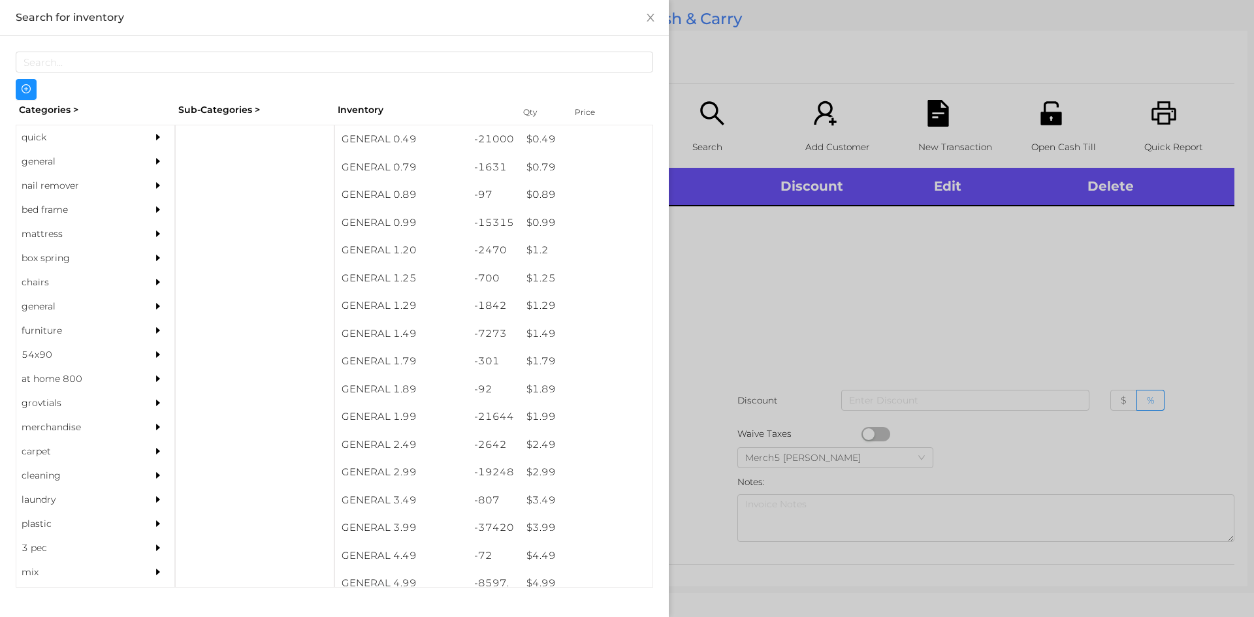
click at [135, 157] on div "general" at bounding box center [95, 162] width 158 height 24
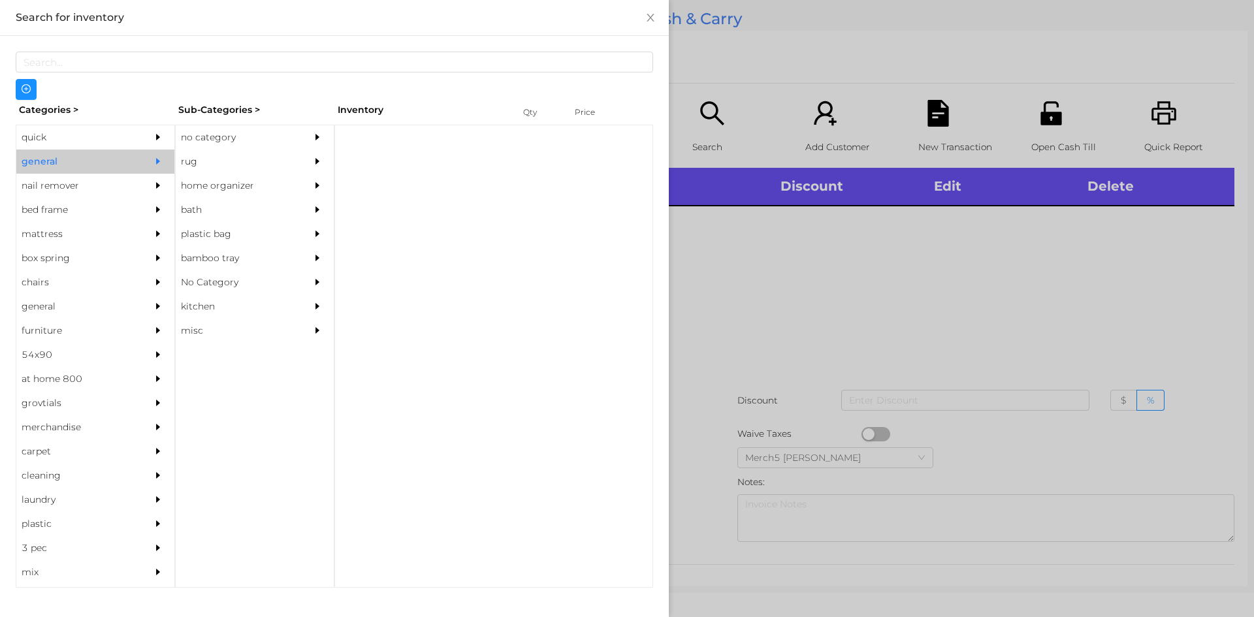
click at [242, 130] on div "no category" at bounding box center [235, 137] width 119 height 24
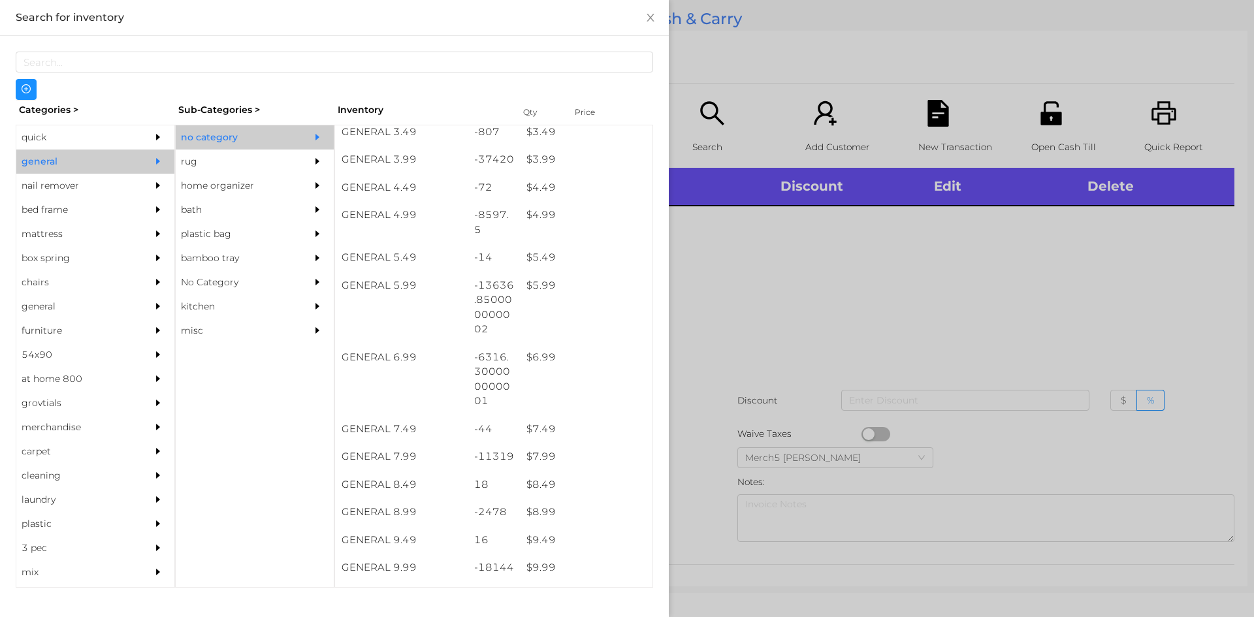
scroll to position [368, 0]
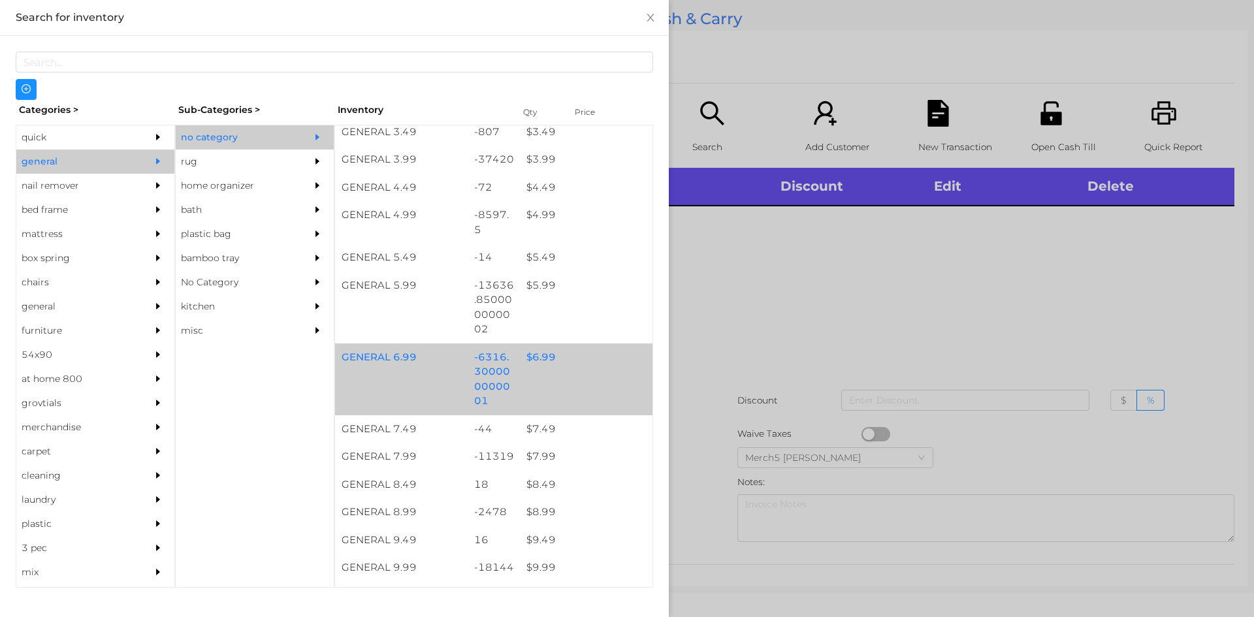
click at [586, 368] on div "$ 6.99" at bounding box center [586, 357] width 133 height 28
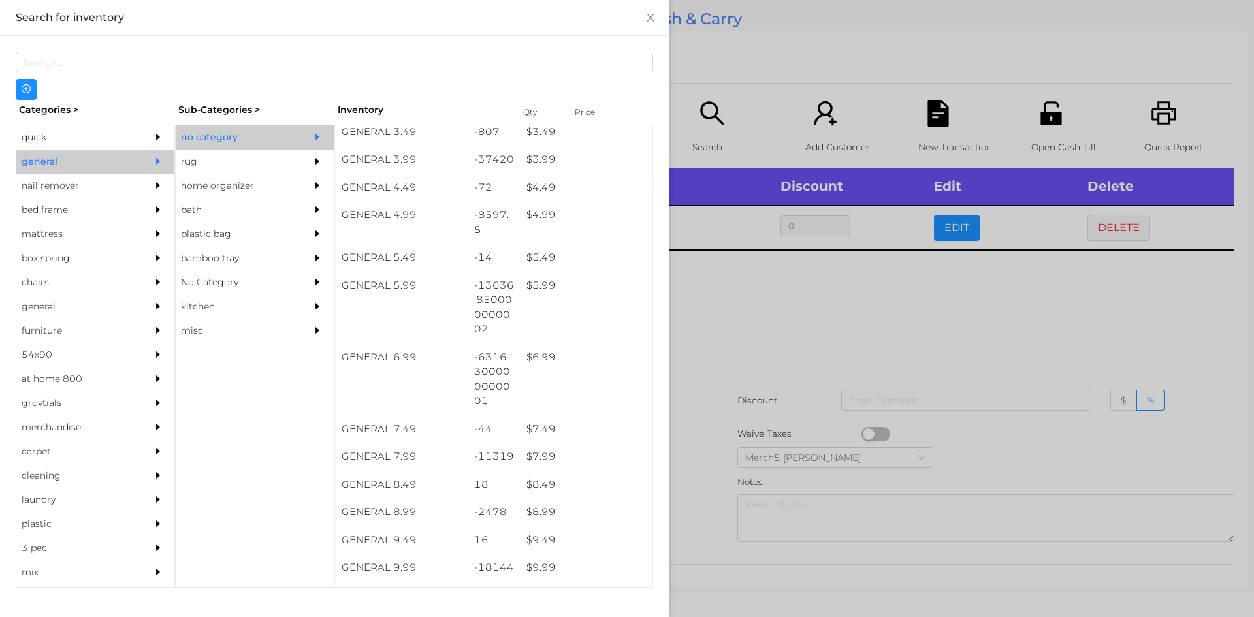
click at [806, 315] on div at bounding box center [627, 308] width 1254 height 617
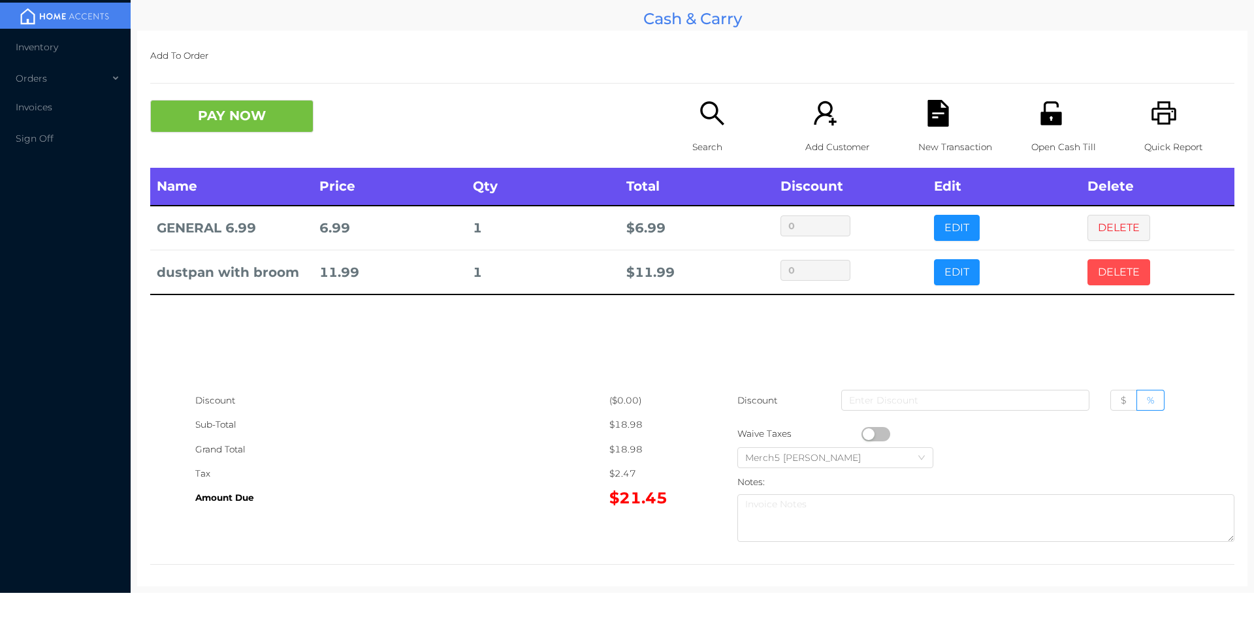
click at [1135, 274] on button "DELETE" at bounding box center [1118, 272] width 63 height 26
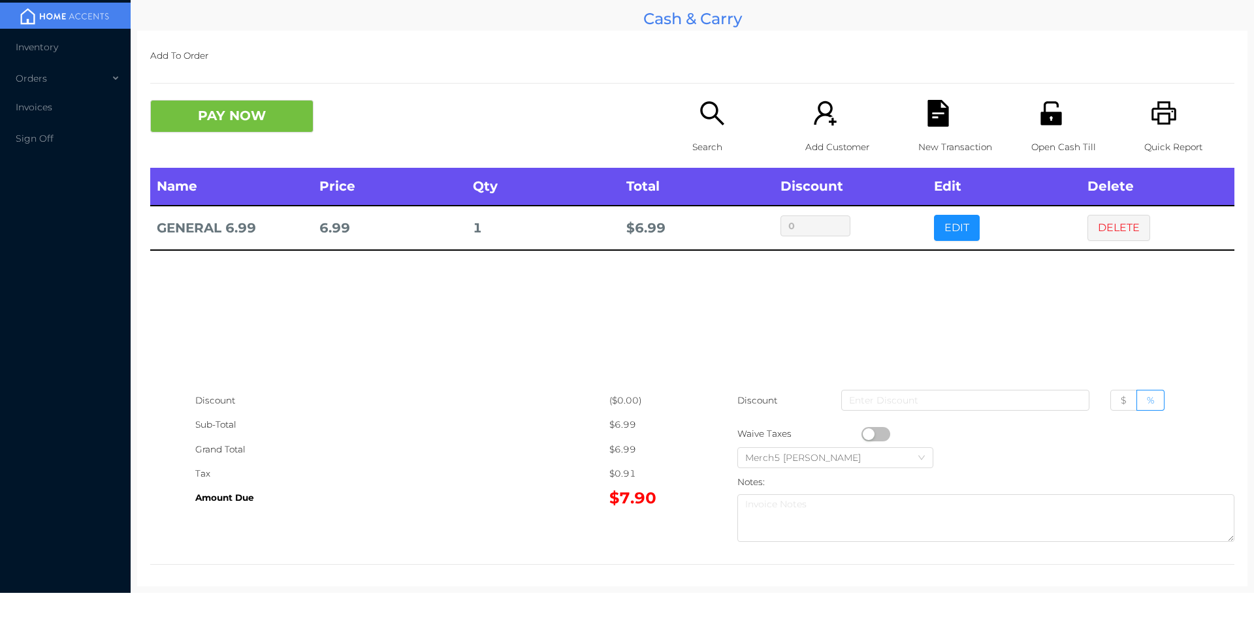
click at [289, 123] on button "PAY NOW" at bounding box center [231, 116] width 163 height 33
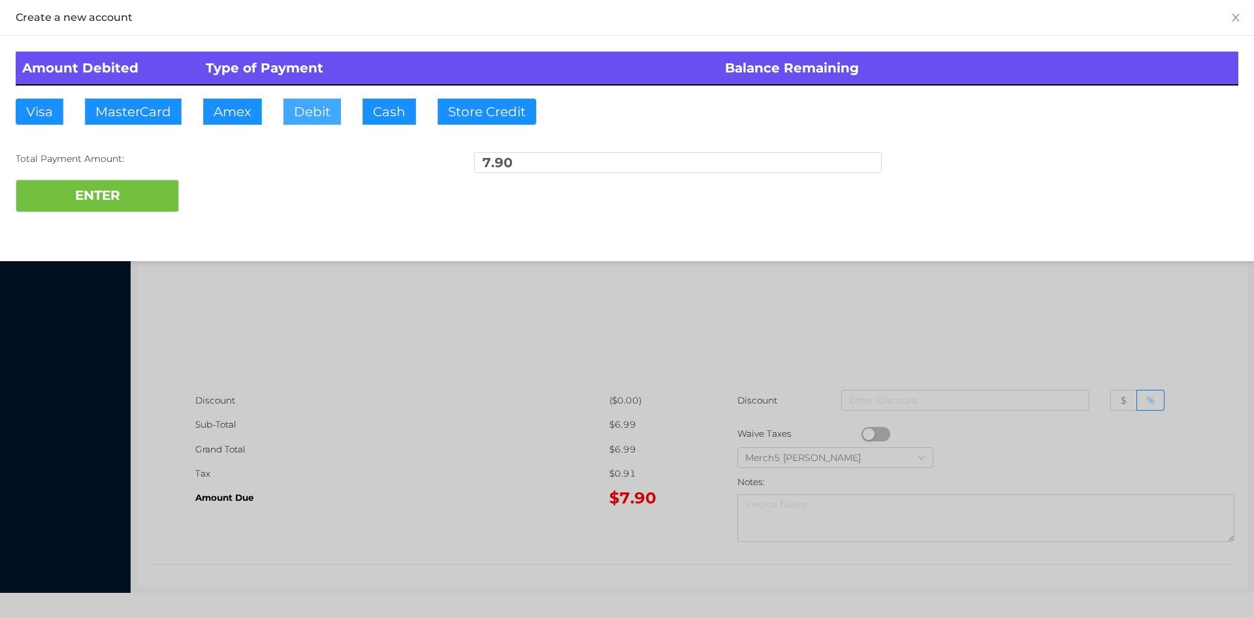
click at [319, 111] on button "Debit" at bounding box center [311, 112] width 57 height 26
click at [175, 188] on button "ENTER" at bounding box center [97, 196] width 163 height 33
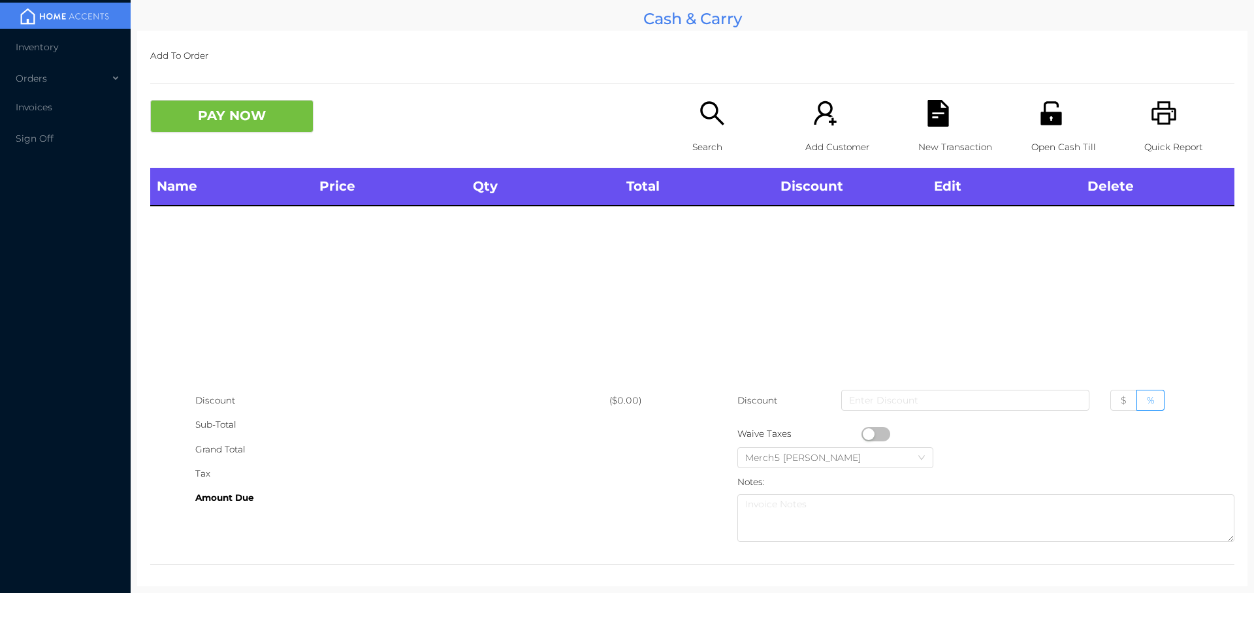
click at [711, 103] on icon "icon: search" at bounding box center [712, 113] width 27 height 27
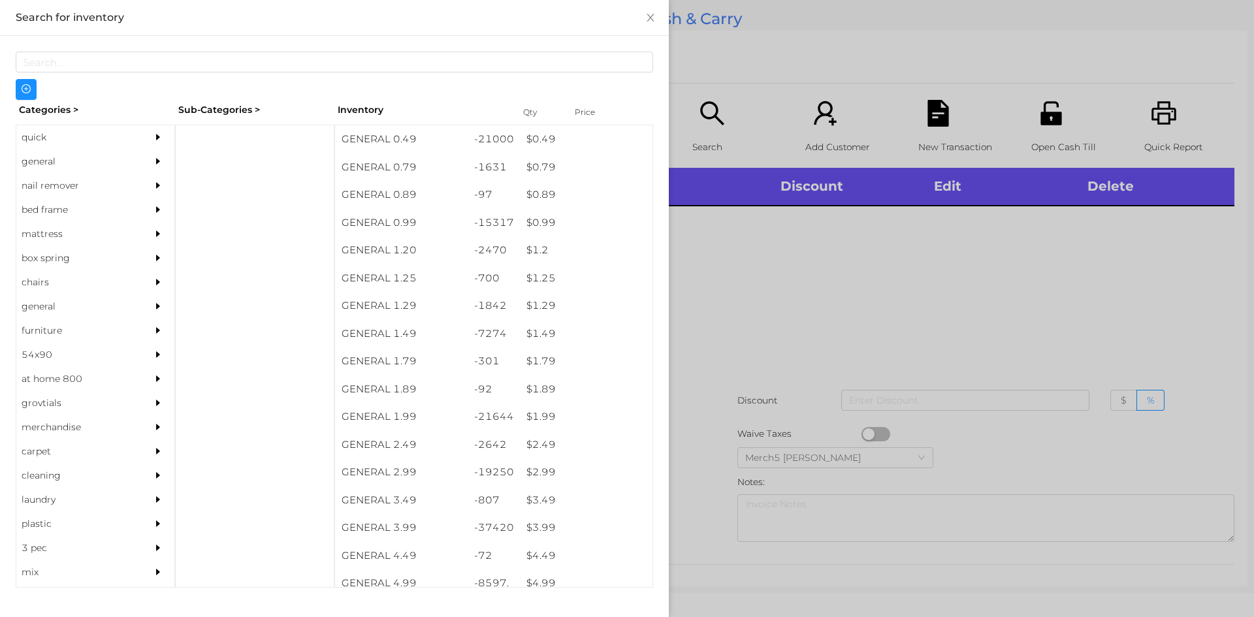
drag, startPoint x: 157, startPoint y: 160, endPoint x: 170, endPoint y: 160, distance: 12.4
click at [158, 160] on div at bounding box center [161, 162] width 26 height 24
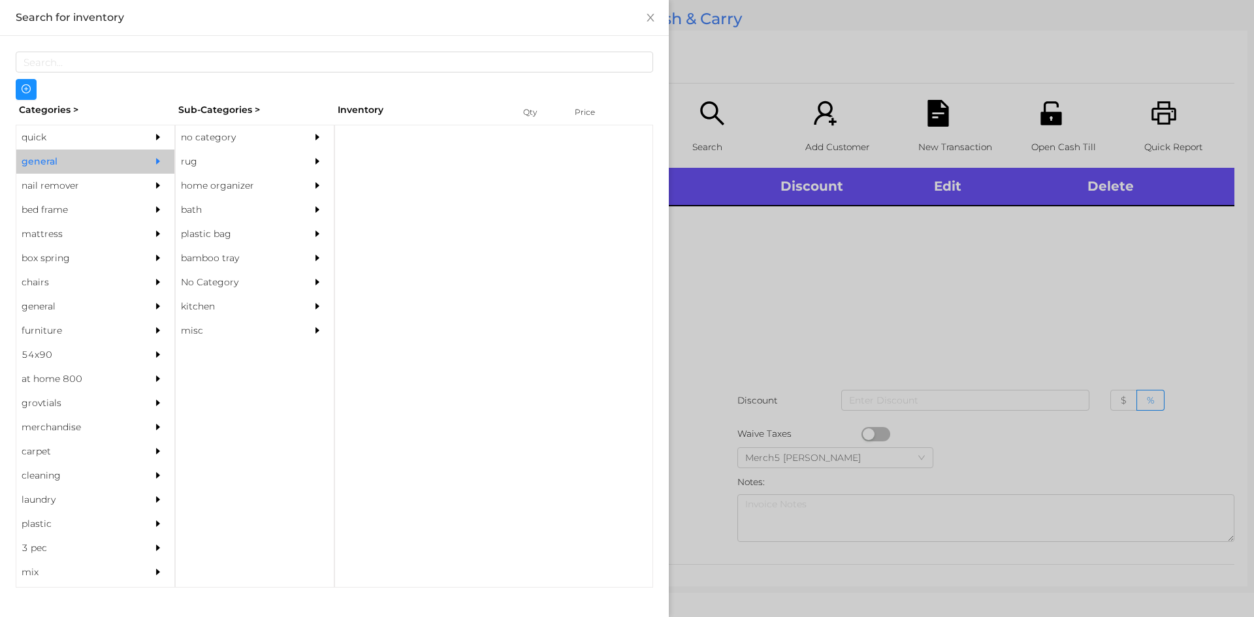
click at [313, 142] on div at bounding box center [321, 137] width 26 height 24
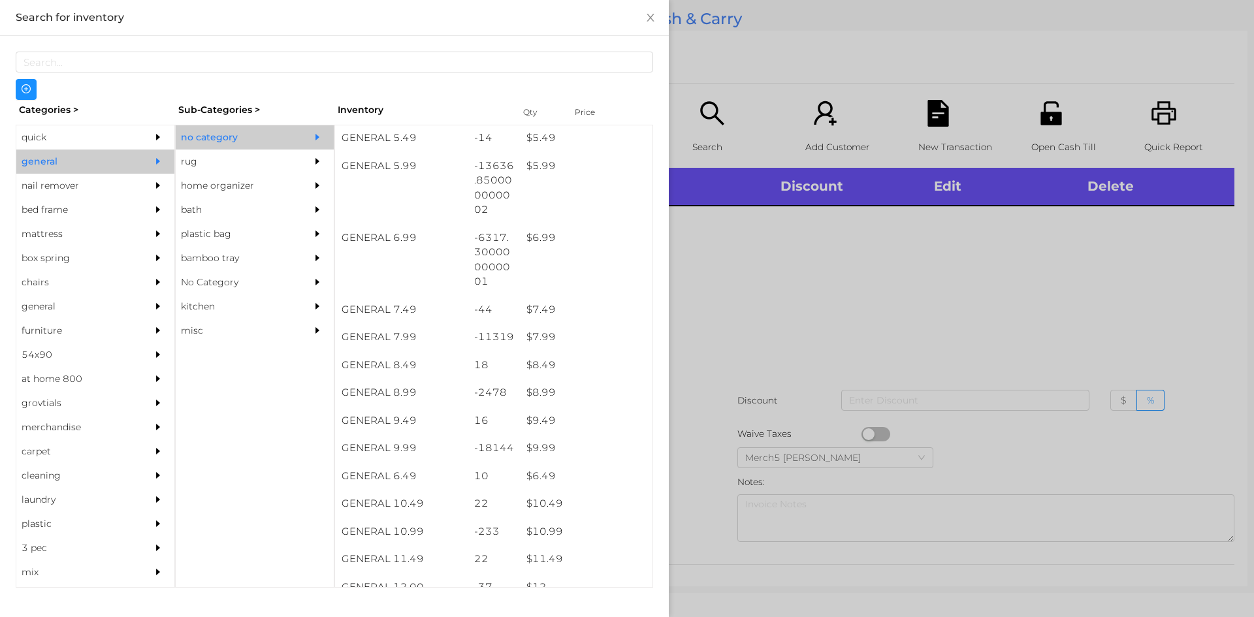
scroll to position [588, 0]
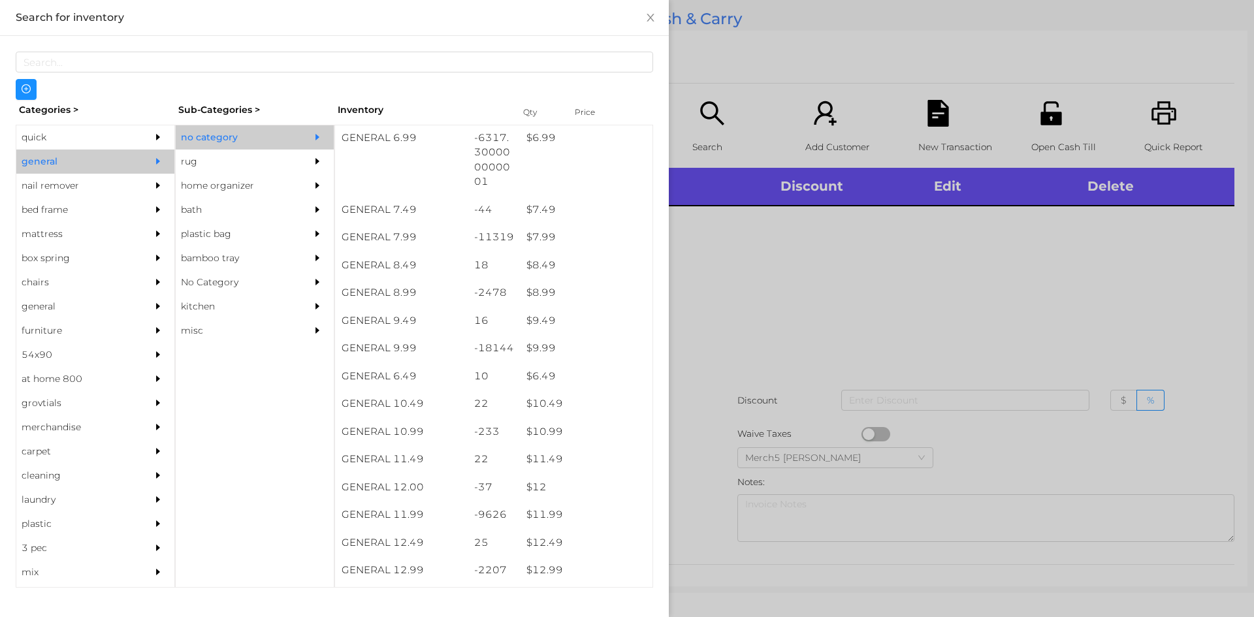
click at [860, 248] on div at bounding box center [627, 308] width 1254 height 617
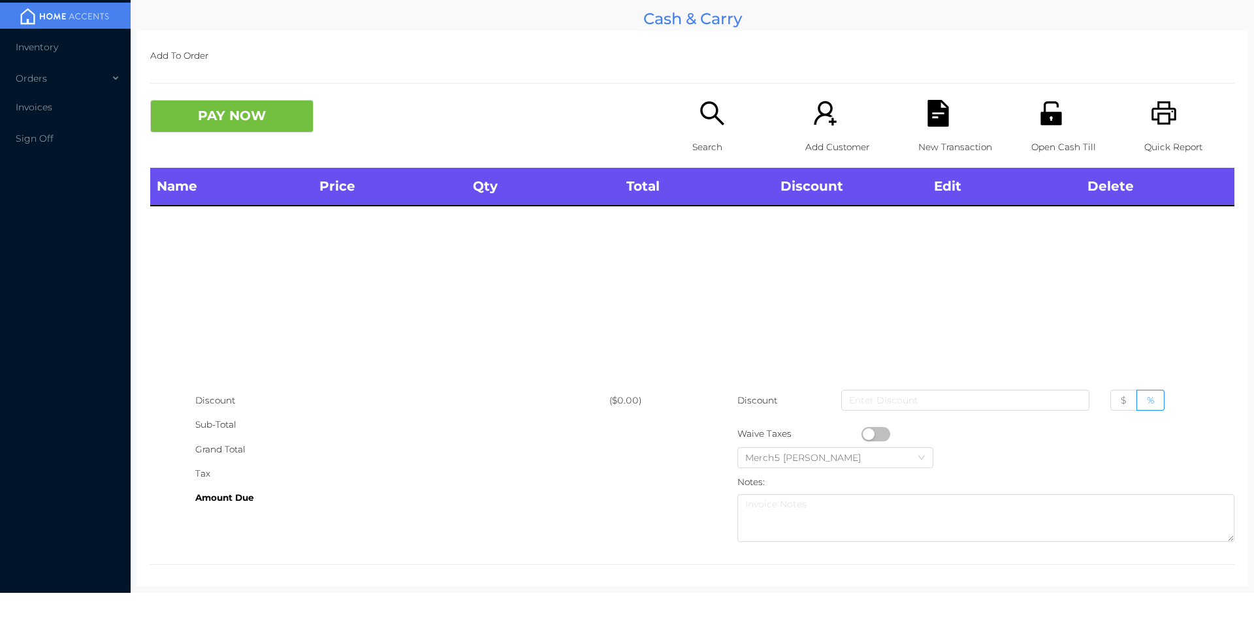
click at [699, 108] on icon "icon: search" at bounding box center [712, 113] width 27 height 27
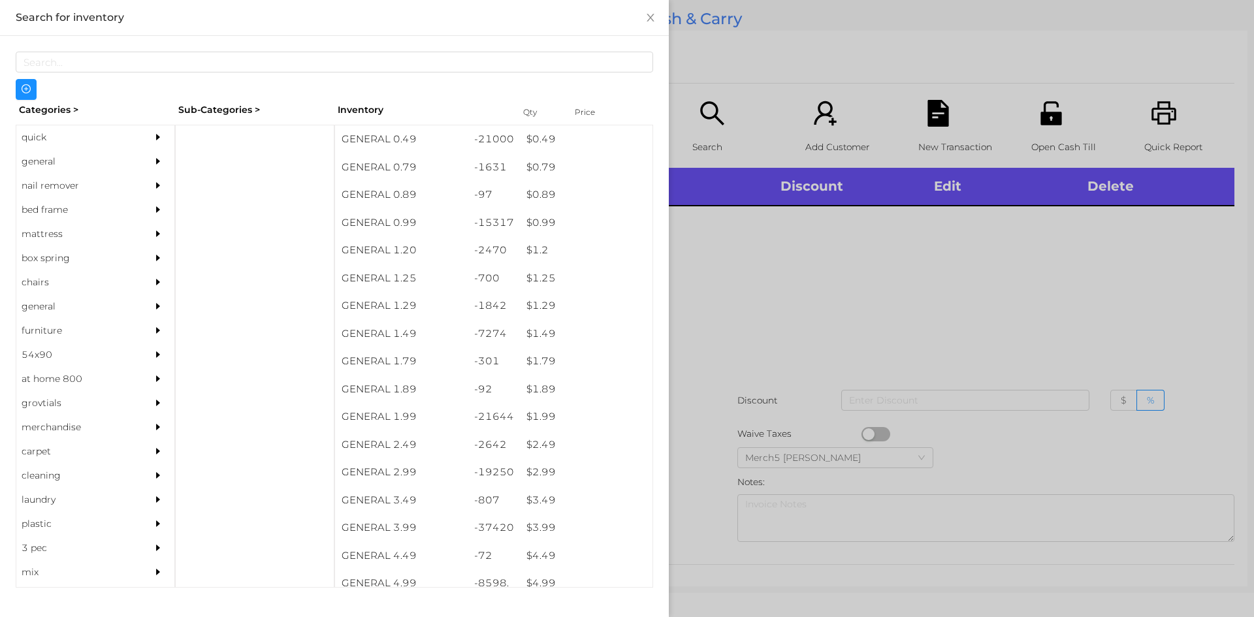
drag, startPoint x: 154, startPoint y: 155, endPoint x: 196, endPoint y: 170, distance: 44.4
click at [180, 100] on div "quick general nail remover bed frame mattress box spring chairs general furnitu…" at bounding box center [334, 100] width 637 height 0
drag, startPoint x: 152, startPoint y: 159, endPoint x: 167, endPoint y: 165, distance: 15.9
click at [162, 164] on div at bounding box center [161, 162] width 26 height 24
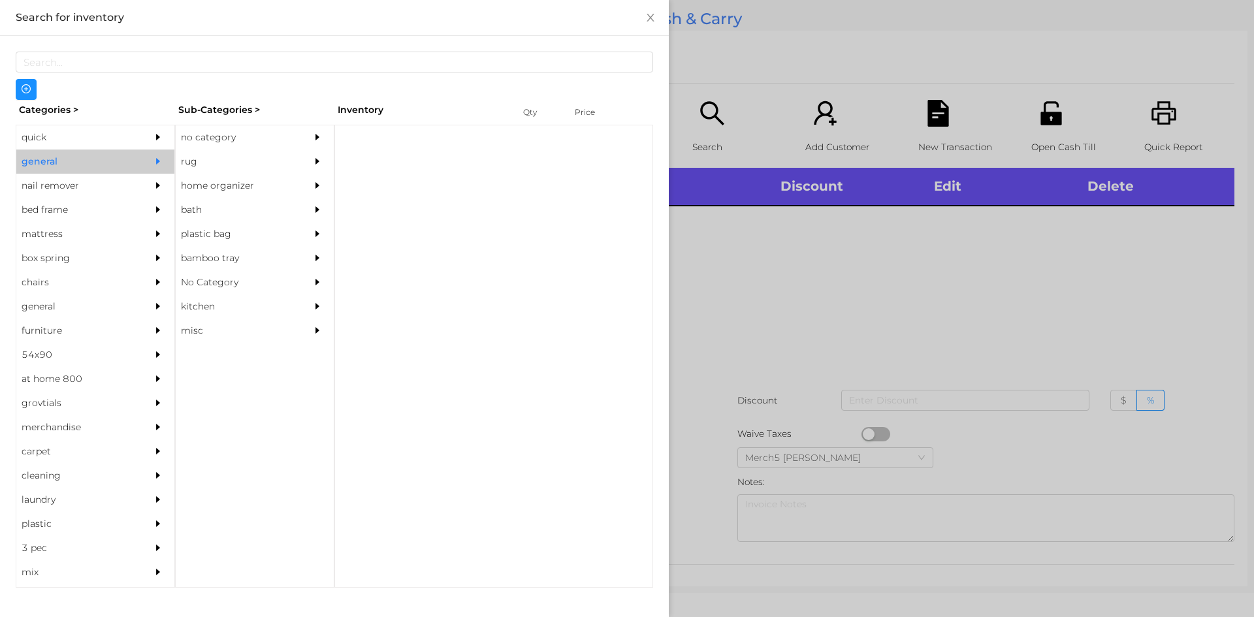
click at [247, 136] on div "no category" at bounding box center [235, 137] width 119 height 24
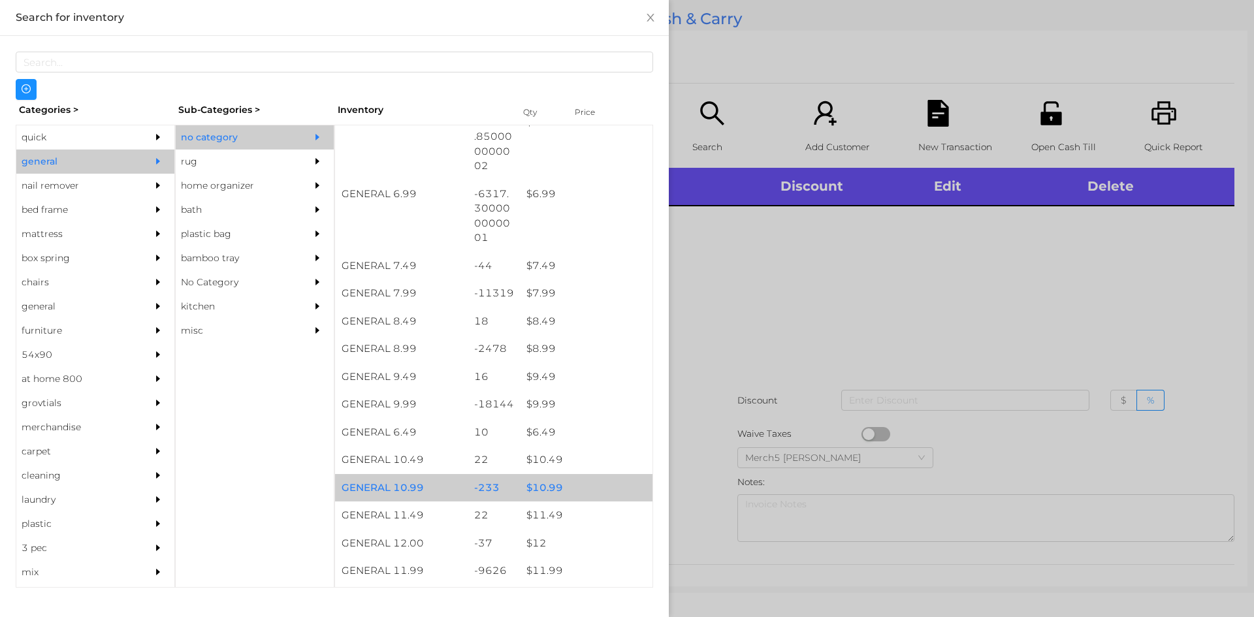
scroll to position [718, 0]
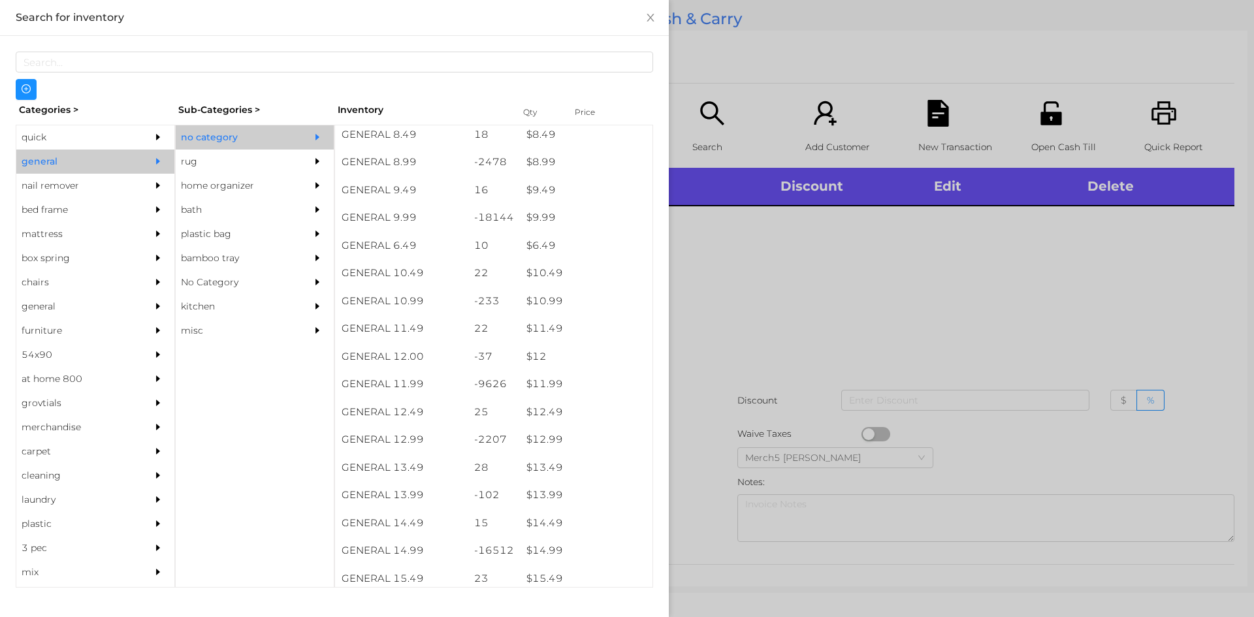
click at [737, 289] on div at bounding box center [627, 308] width 1254 height 617
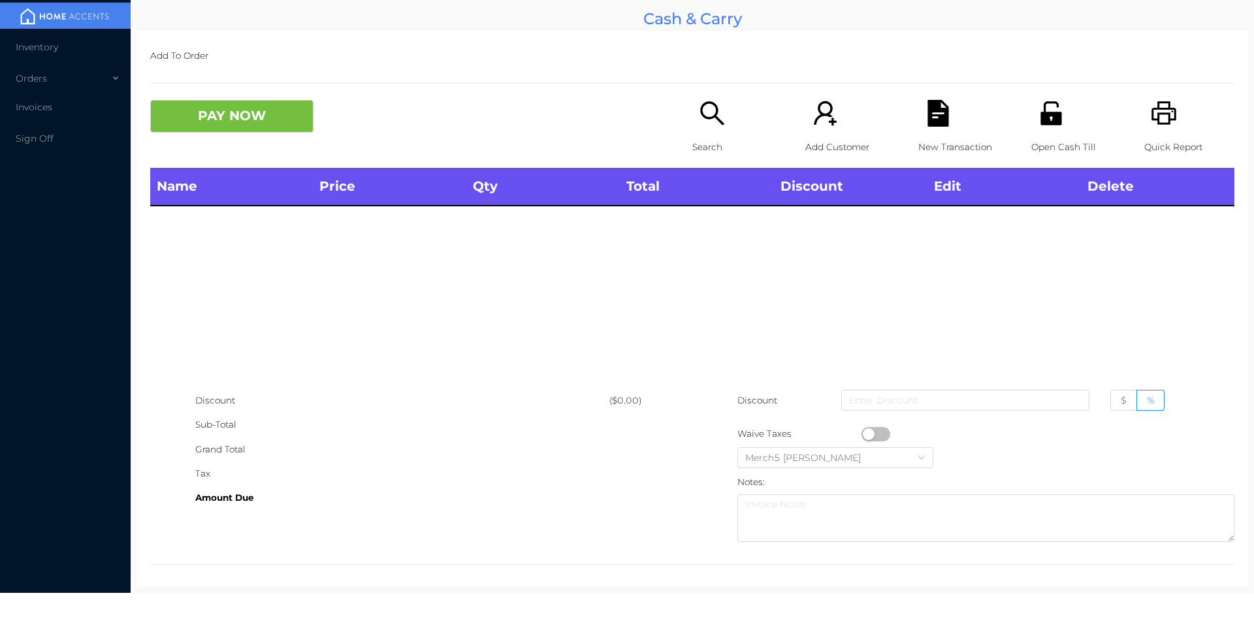
click at [1151, 114] on icon "icon: printer" at bounding box center [1163, 113] width 25 height 24
click at [726, 130] on div "Search" at bounding box center [737, 134] width 90 height 68
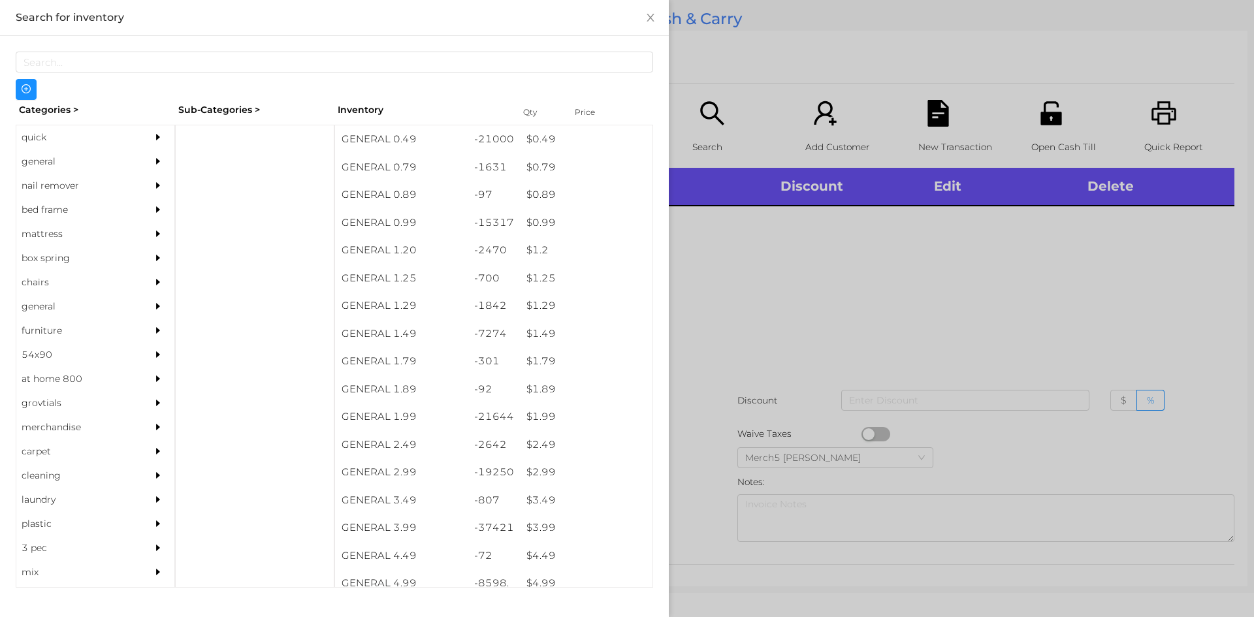
drag, startPoint x: 133, startPoint y: 157, endPoint x: 373, endPoint y: 172, distance: 240.1
click at [133, 158] on div "general" at bounding box center [95, 162] width 158 height 24
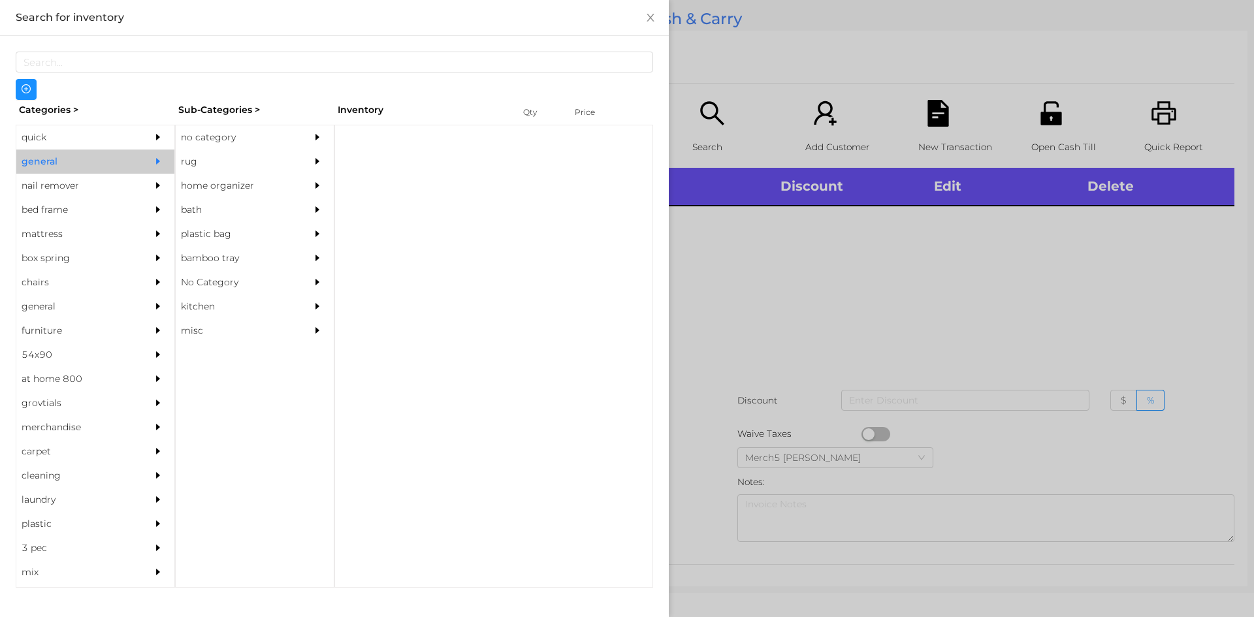
click at [321, 142] on div at bounding box center [321, 137] width 26 height 24
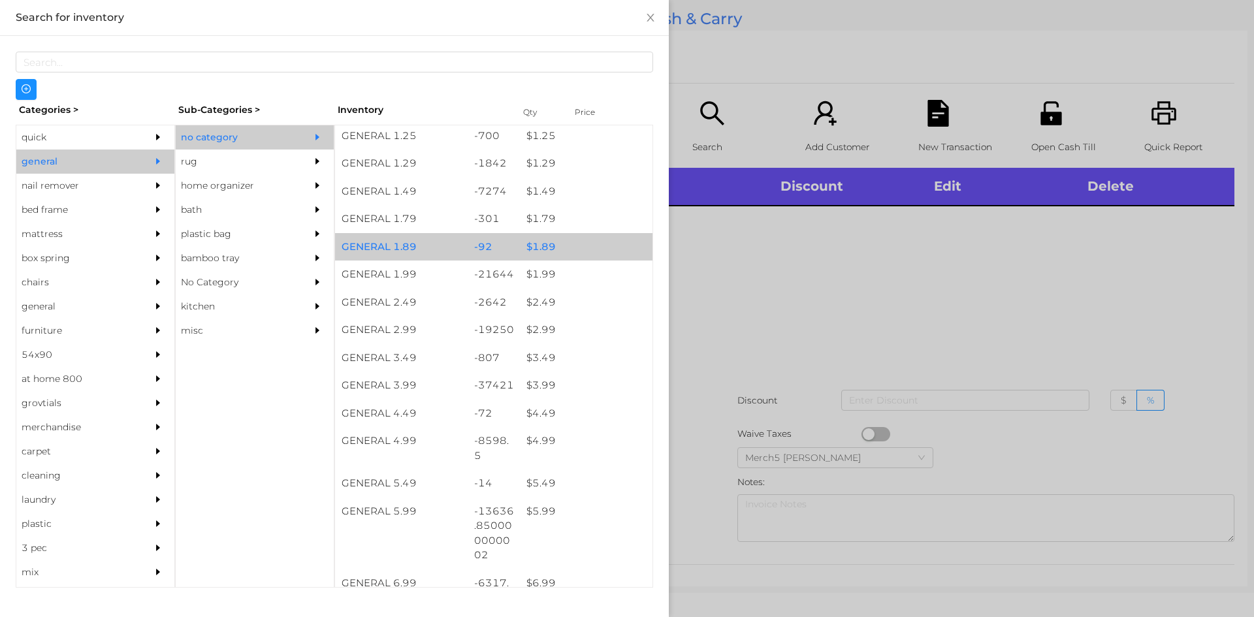
scroll to position [326, 0]
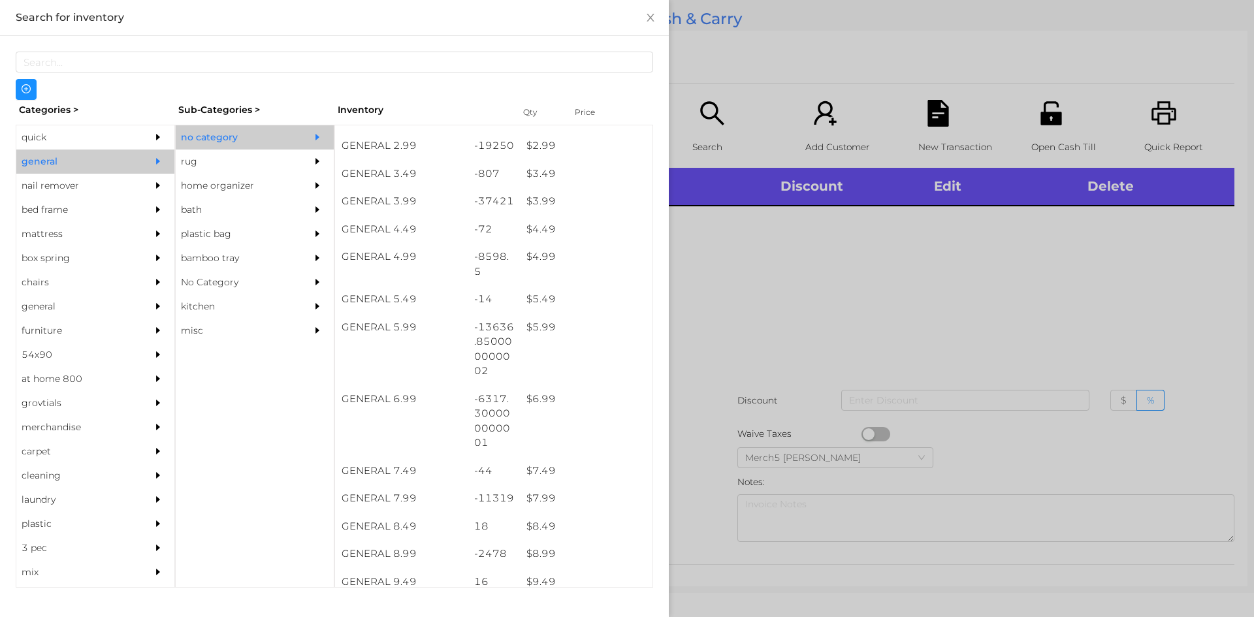
click at [917, 307] on div at bounding box center [627, 308] width 1254 height 617
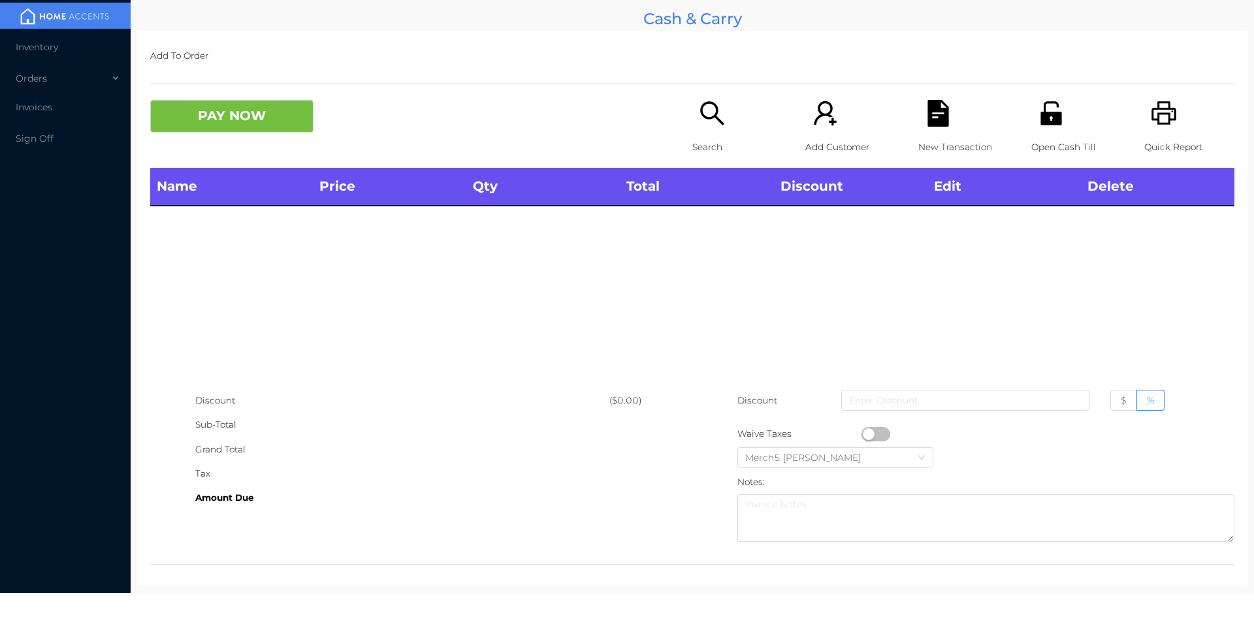
click at [731, 135] on p "Search" at bounding box center [737, 147] width 90 height 24
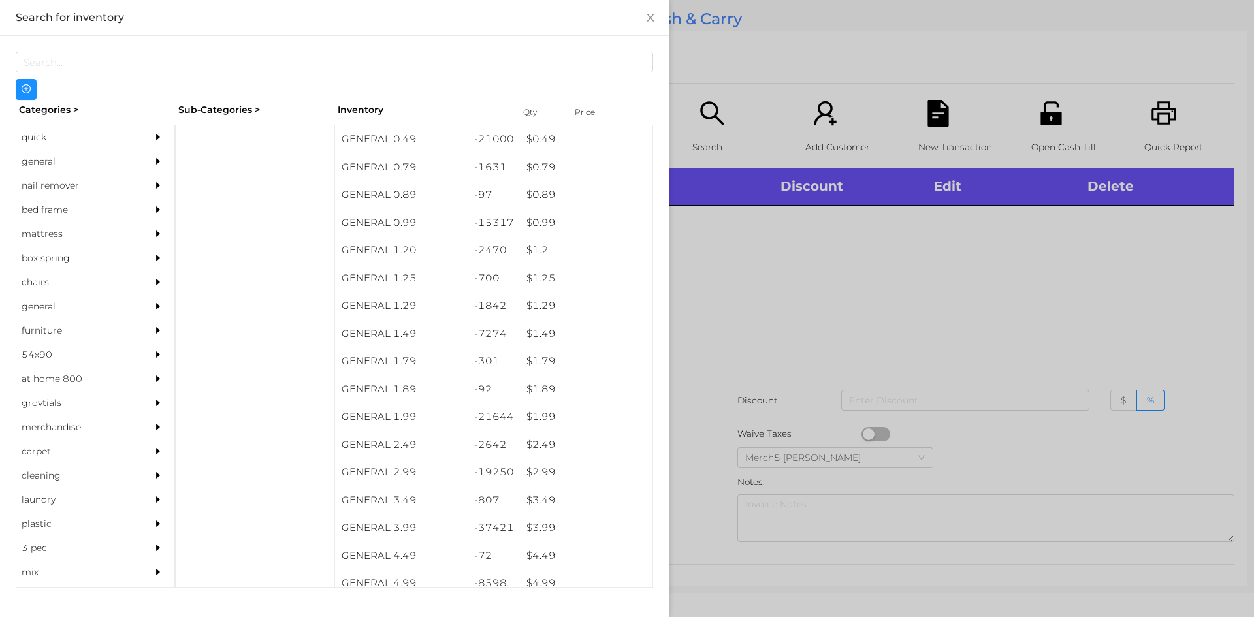
drag, startPoint x: 142, startPoint y: 156, endPoint x: 174, endPoint y: 166, distance: 34.1
click at [148, 156] on div at bounding box center [161, 162] width 26 height 24
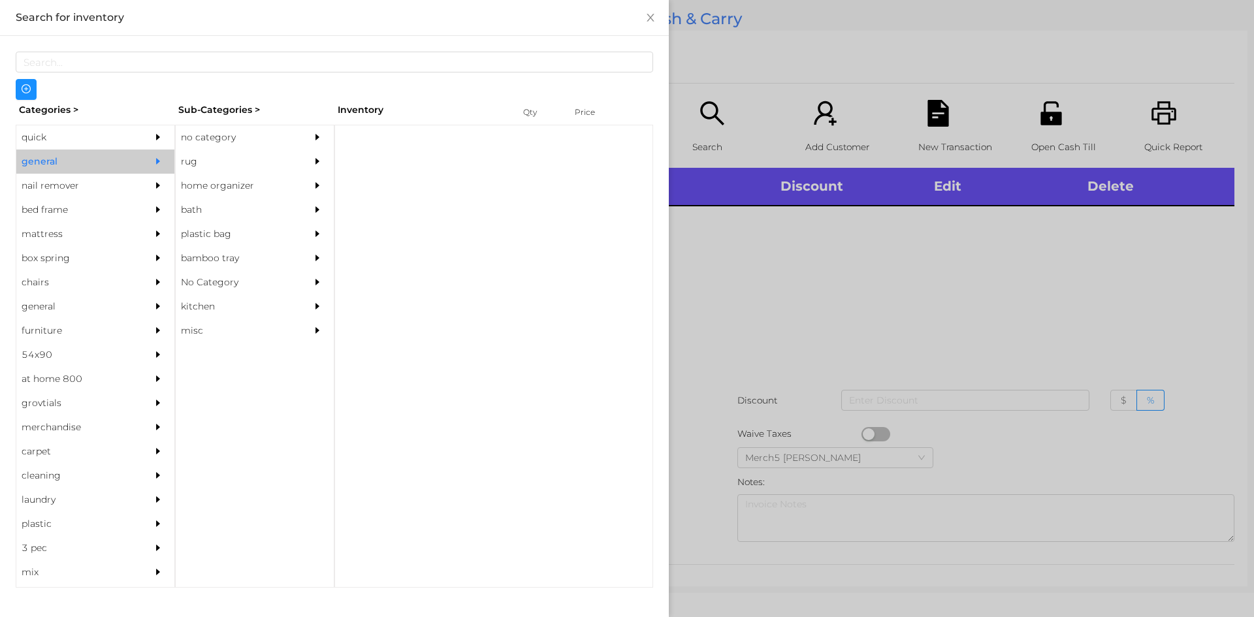
click at [252, 144] on div "no category" at bounding box center [235, 137] width 119 height 24
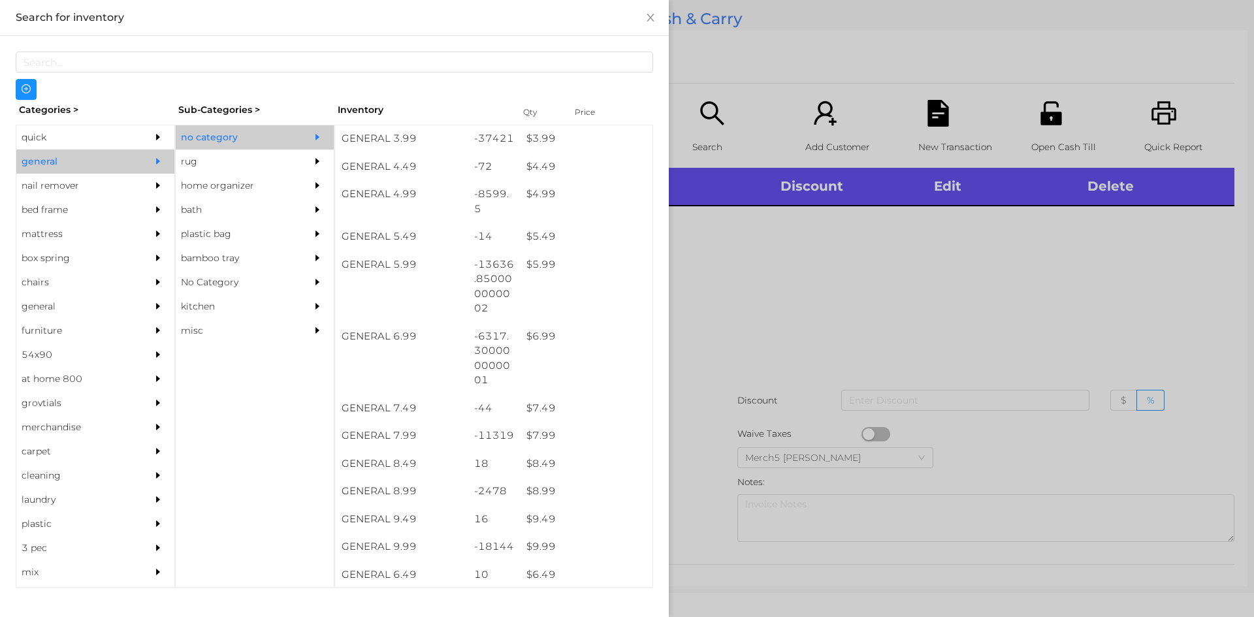
scroll to position [522, 0]
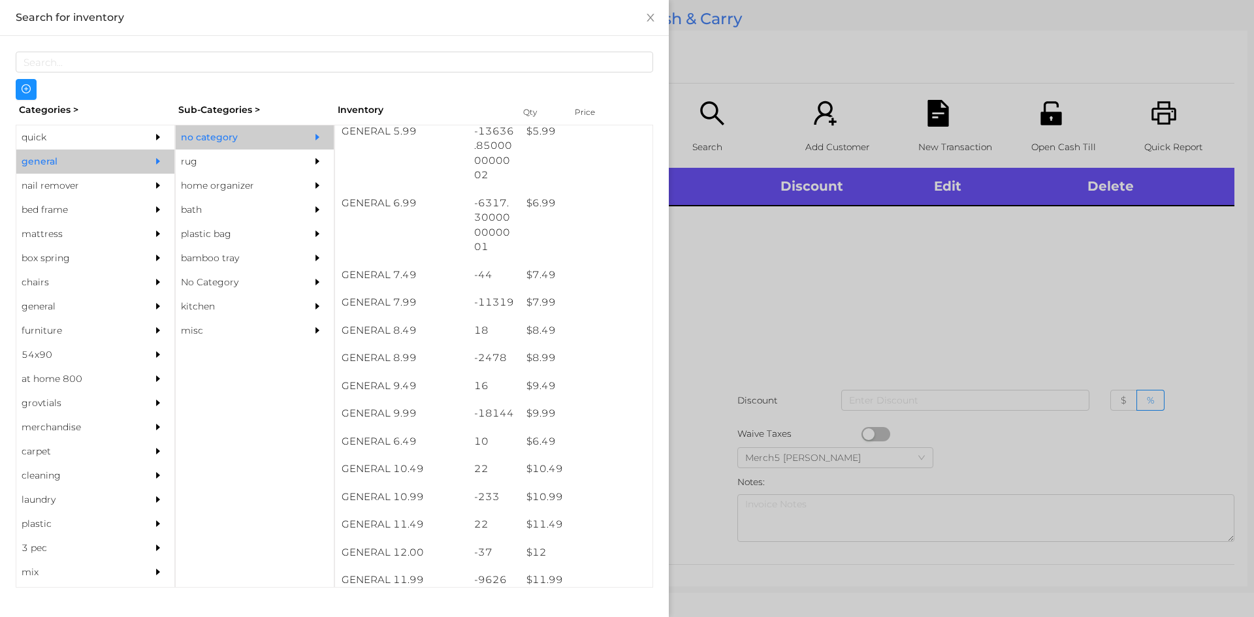
click at [885, 347] on div at bounding box center [627, 308] width 1254 height 617
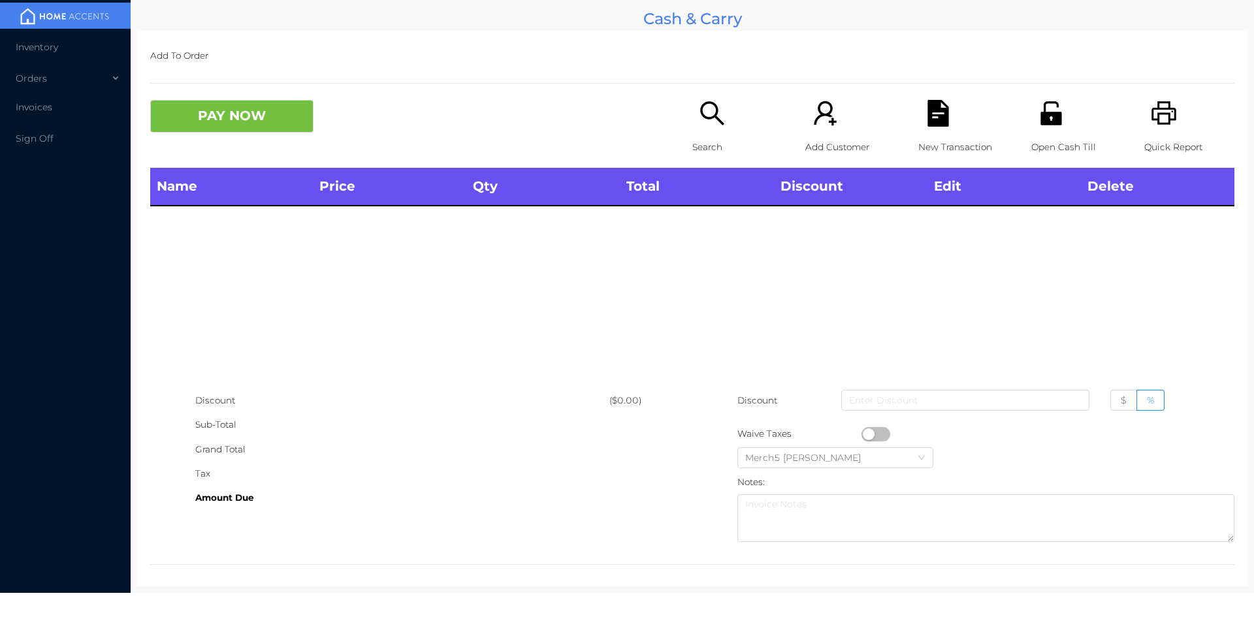
click at [707, 114] on icon "icon: search" at bounding box center [712, 113] width 27 height 27
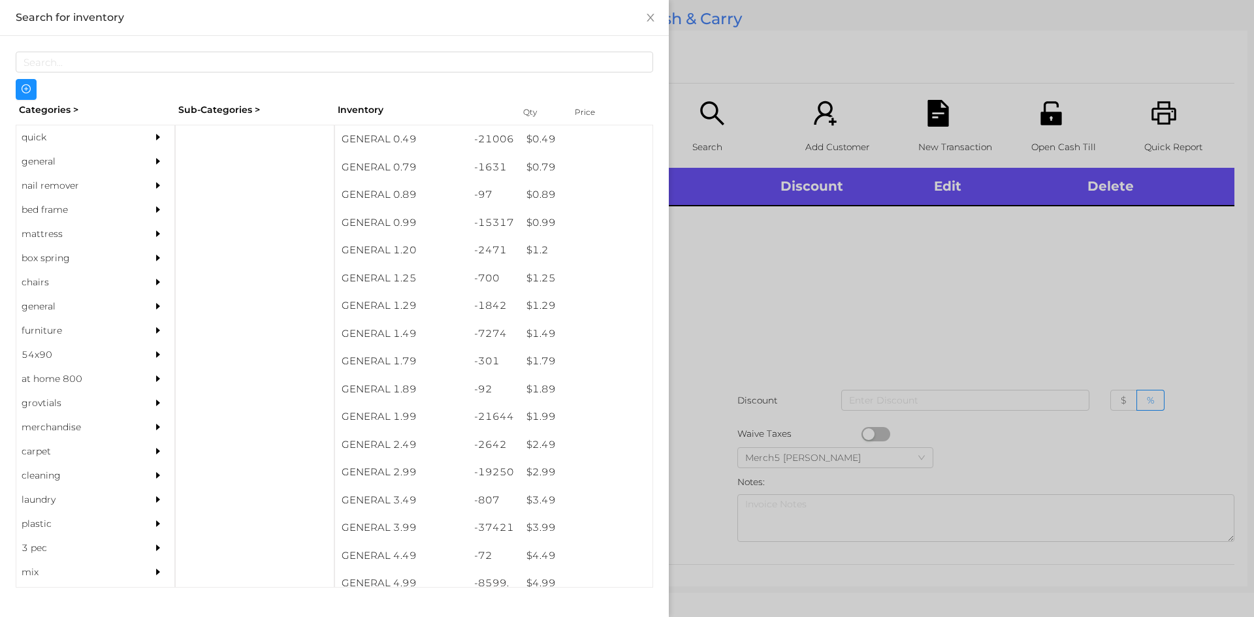
drag, startPoint x: 146, startPoint y: 175, endPoint x: 153, endPoint y: 172, distance: 7.6
click at [153, 174] on div at bounding box center [161, 186] width 26 height 24
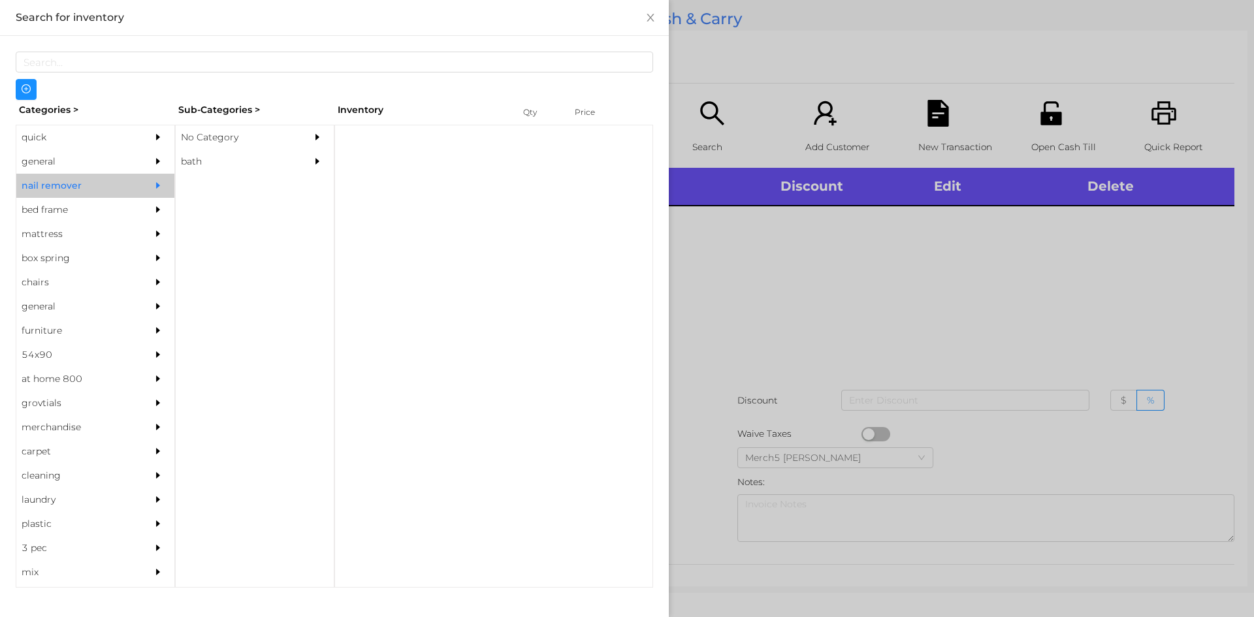
click at [161, 159] on div at bounding box center [161, 162] width 26 height 24
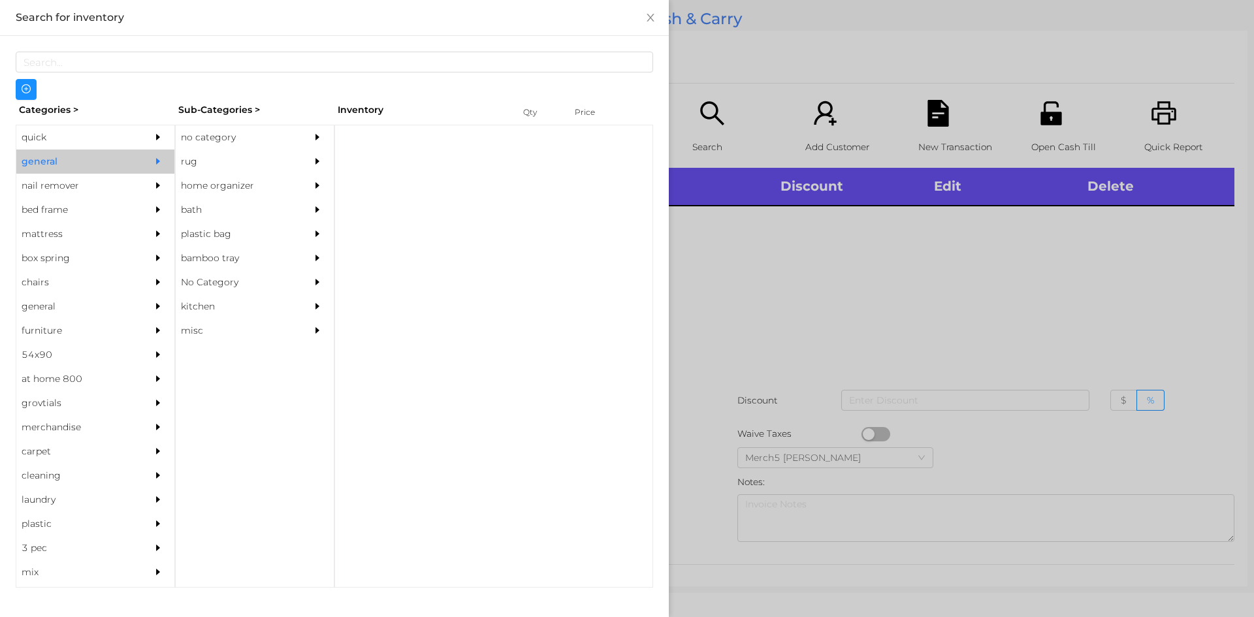
click at [273, 136] on div "no category" at bounding box center [235, 137] width 119 height 24
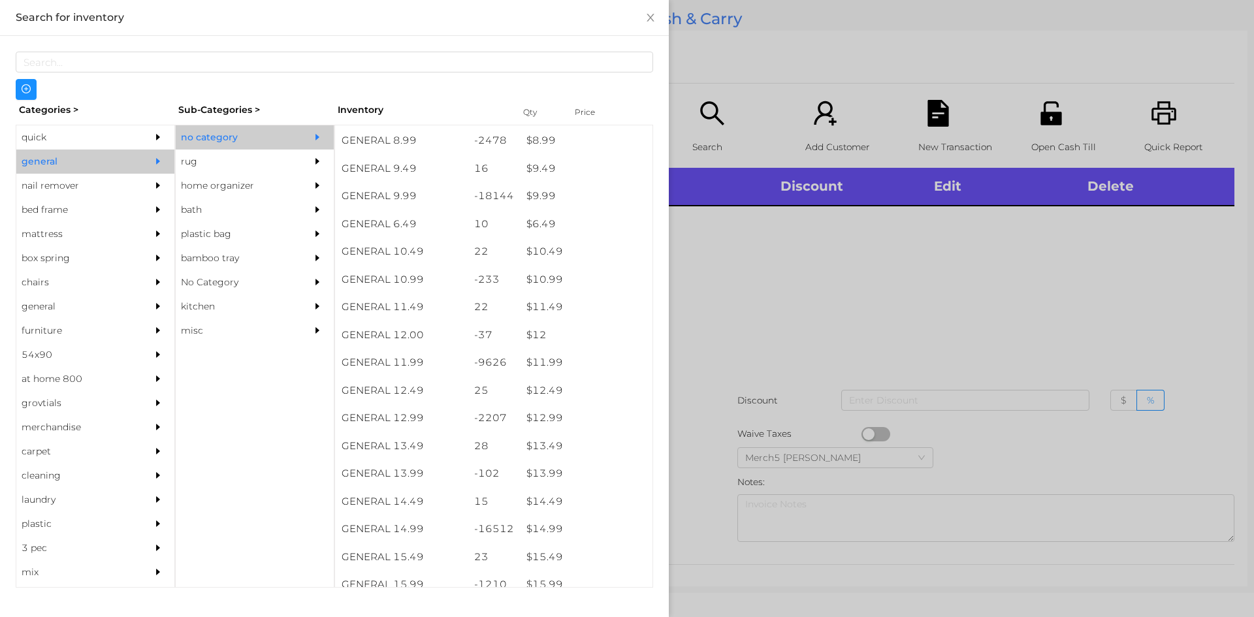
scroll to position [784, 0]
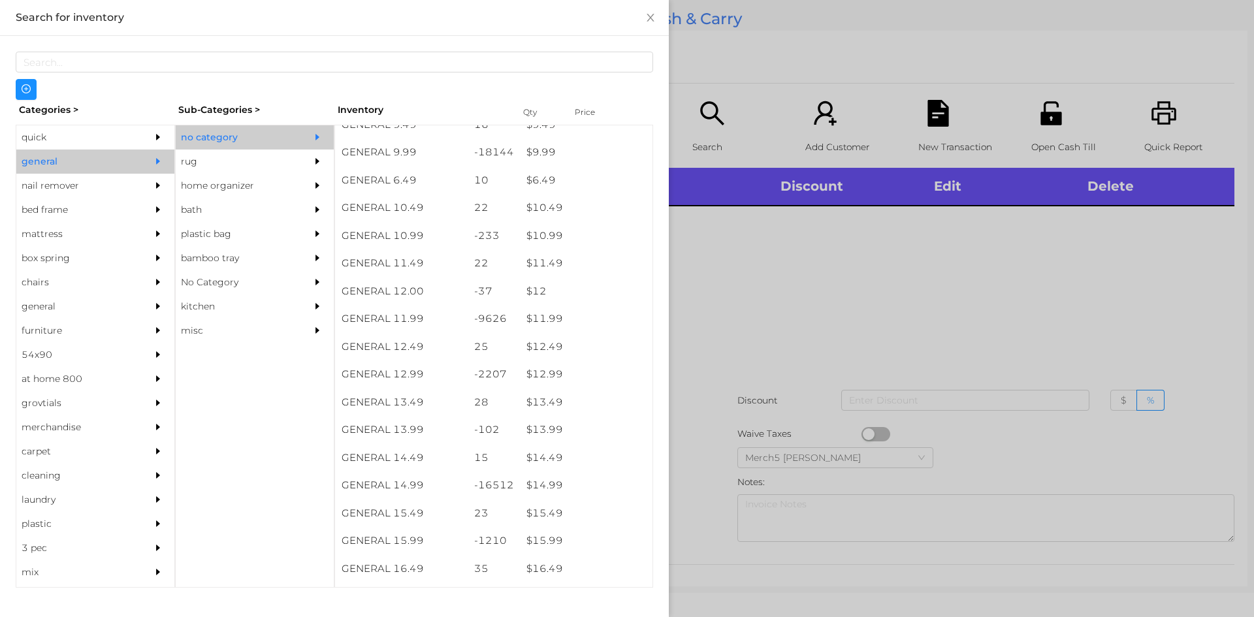
click at [1075, 309] on div at bounding box center [627, 308] width 1254 height 617
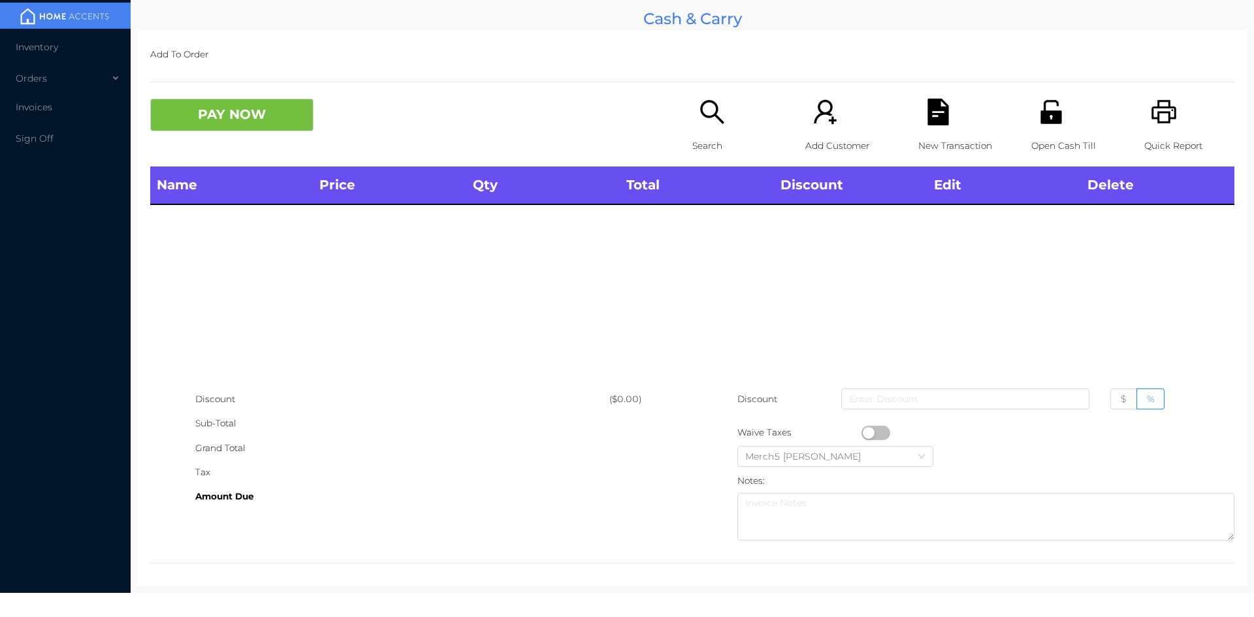
scroll to position [0, 0]
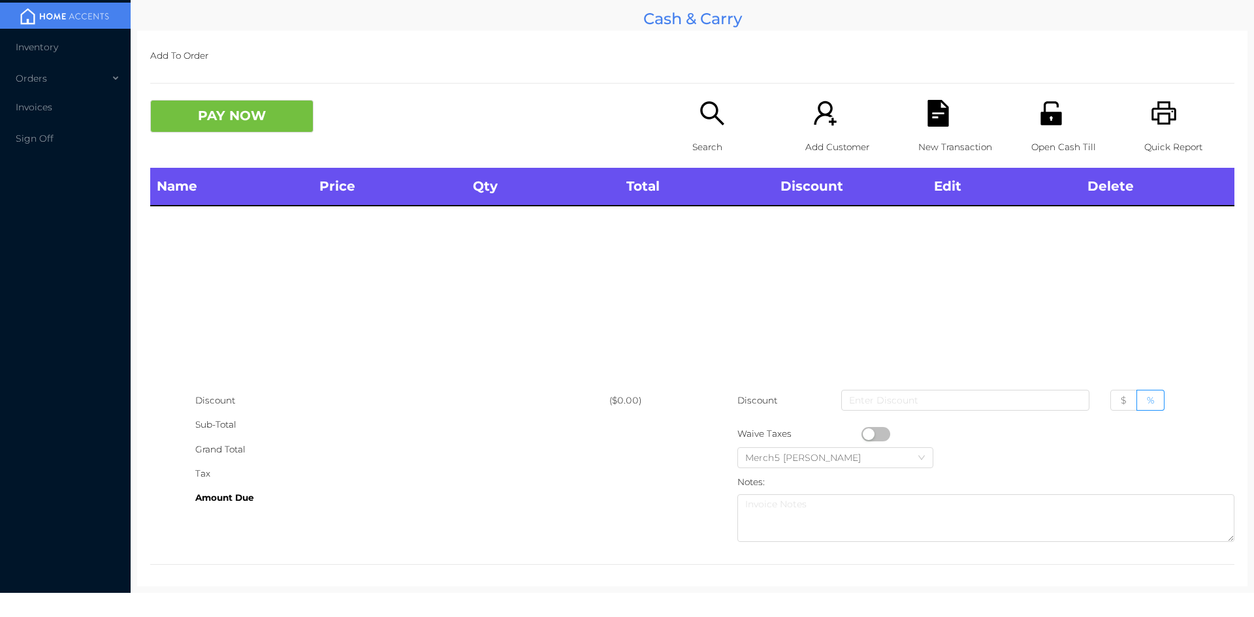
click at [719, 116] on icon "icon: search" at bounding box center [712, 113] width 27 height 27
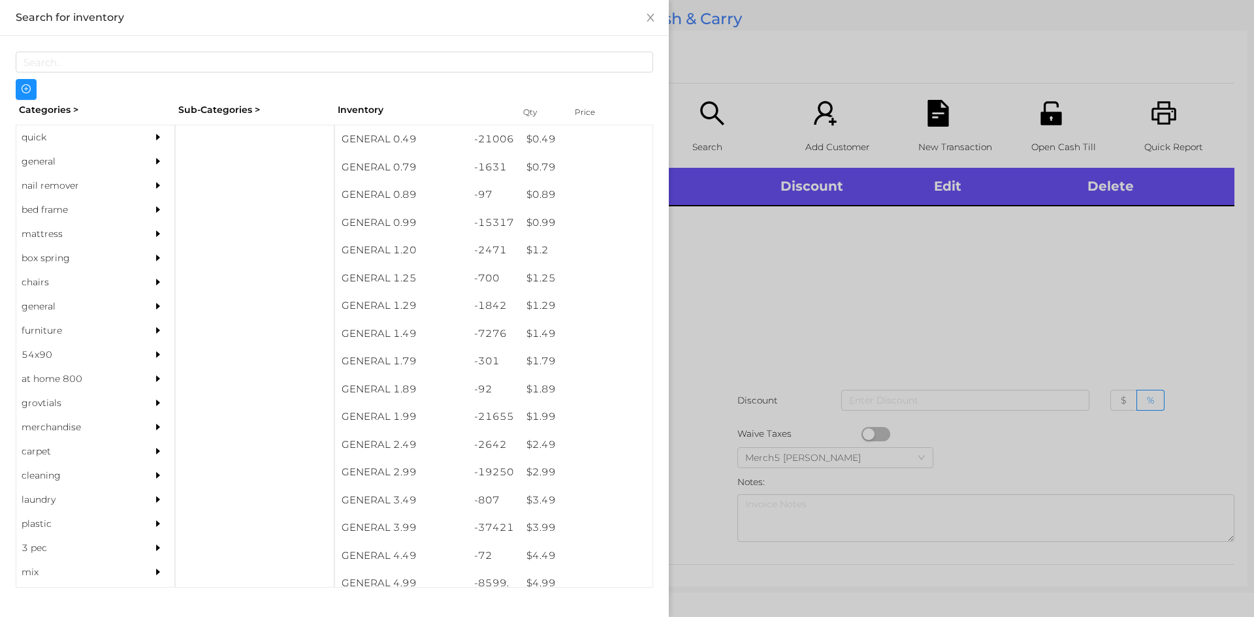
drag, startPoint x: 136, startPoint y: 159, endPoint x: 150, endPoint y: 166, distance: 16.1
click at [146, 165] on div "general" at bounding box center [95, 162] width 158 height 24
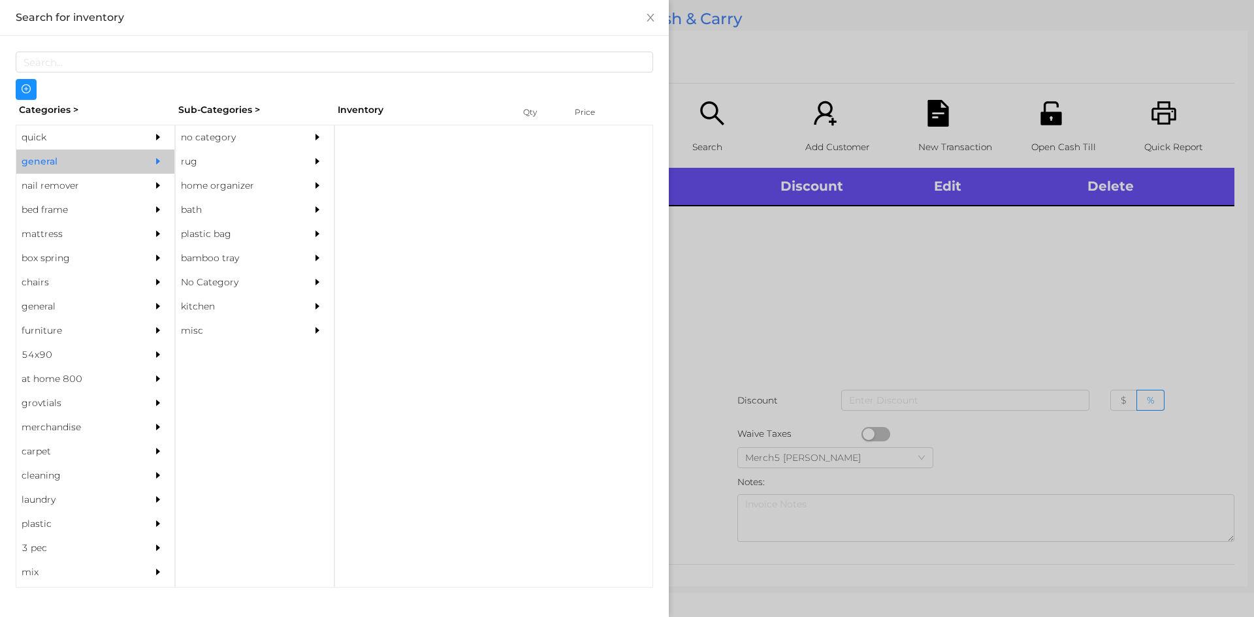
click at [326, 131] on div at bounding box center [321, 137] width 26 height 24
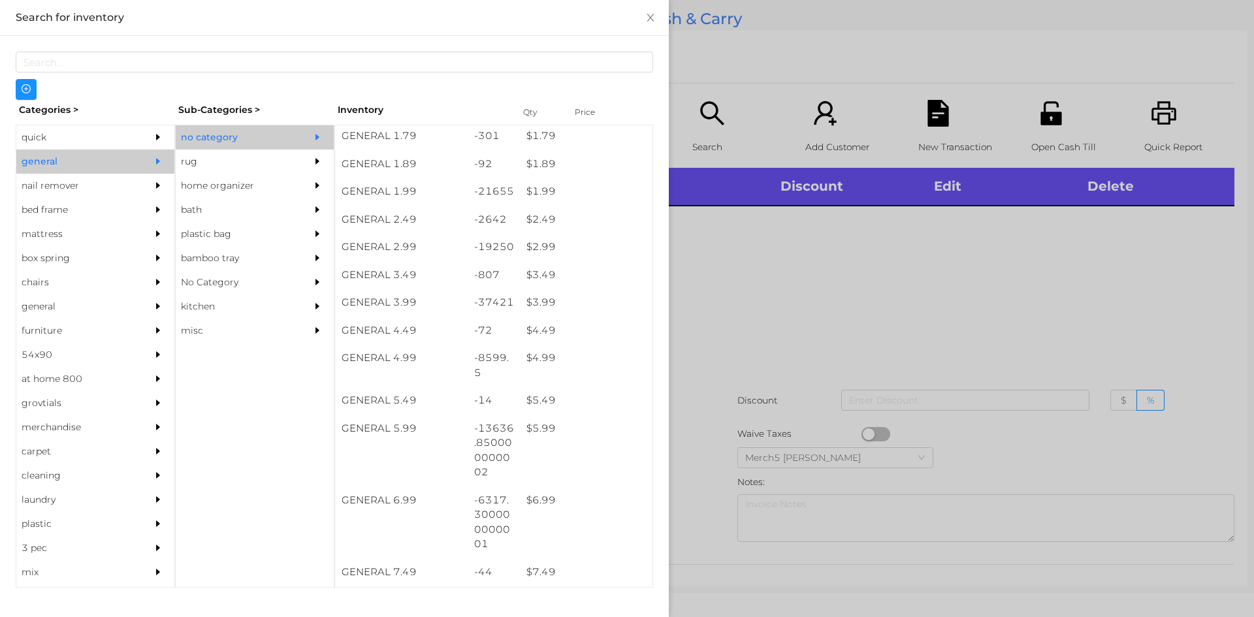
scroll to position [326, 0]
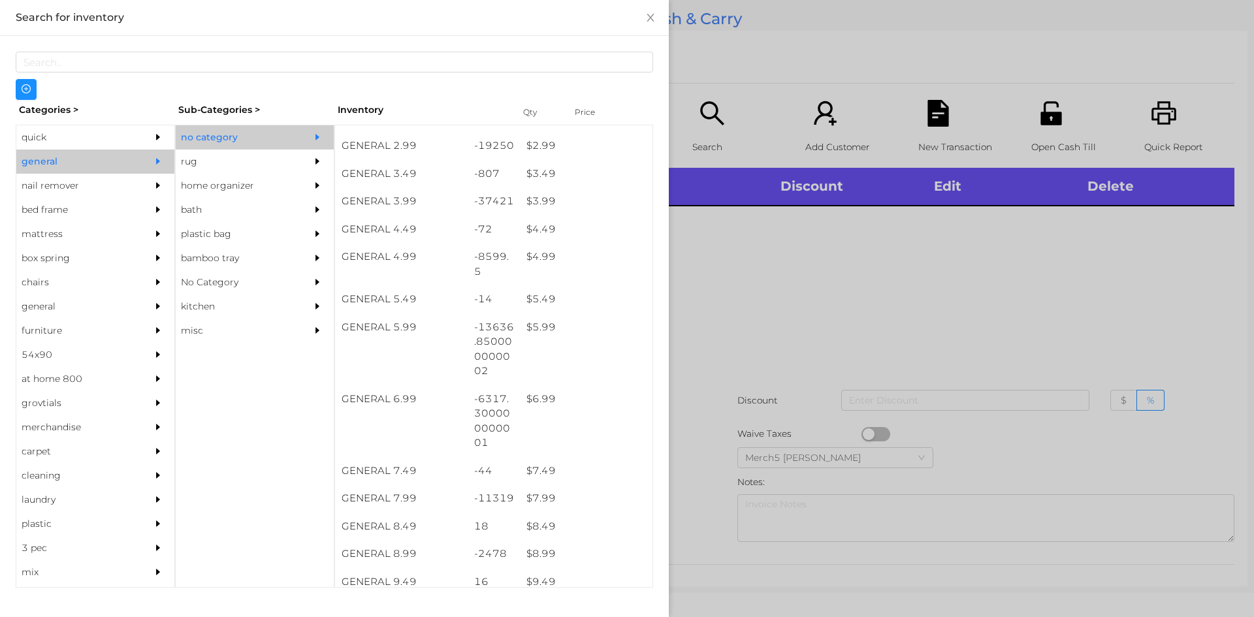
click at [845, 284] on div at bounding box center [627, 308] width 1254 height 617
